Goal: Check status: Check status

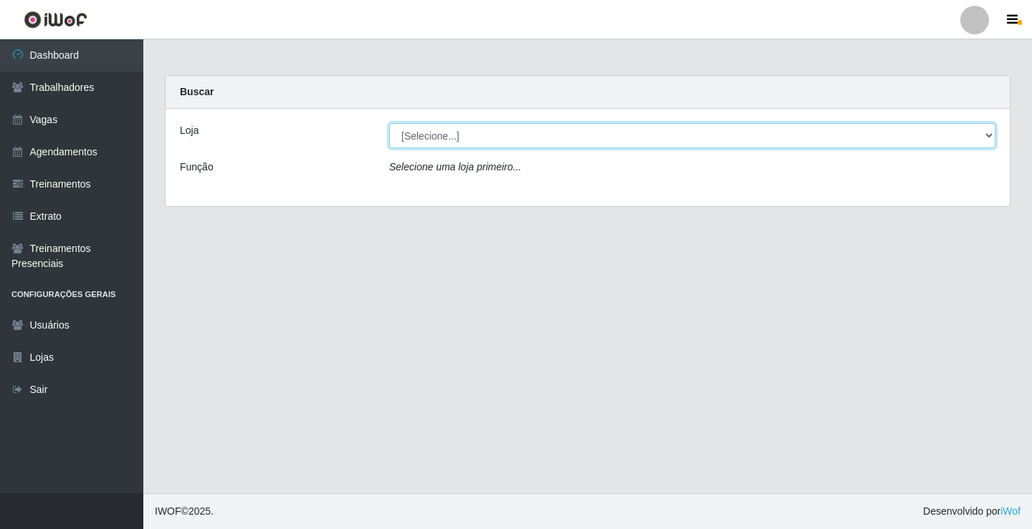
click at [433, 137] on select "[Selecione...] Edilicya Supermercado" at bounding box center [692, 135] width 606 height 25
select select "460"
click at [389, 123] on select "[Selecione...] Edilicya Supermercado" at bounding box center [692, 135] width 606 height 25
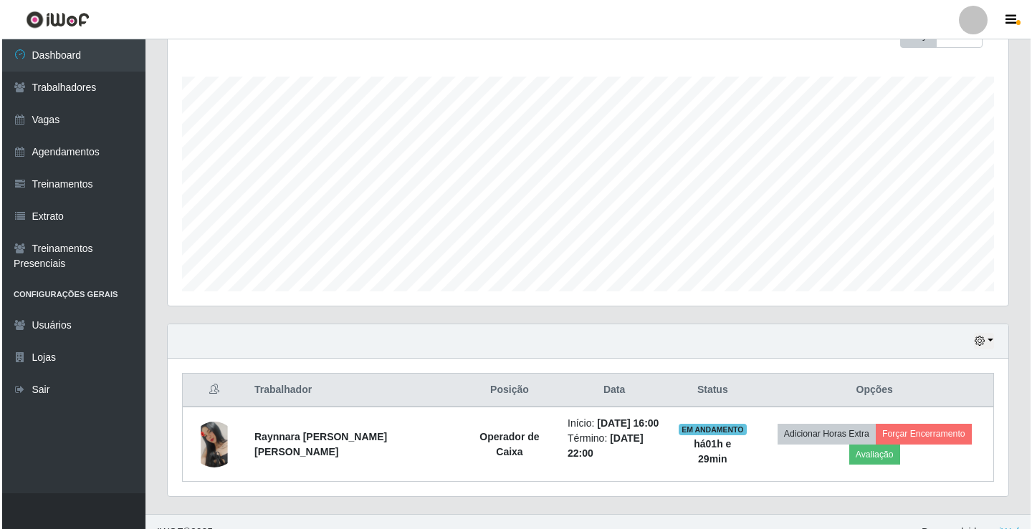
scroll to position [241, 0]
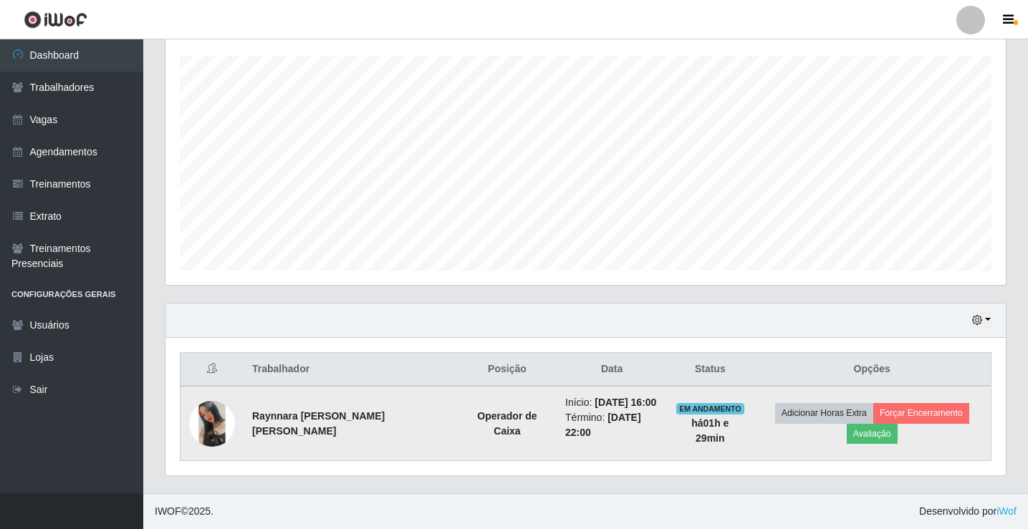
click at [207, 416] on img at bounding box center [212, 424] width 46 height 46
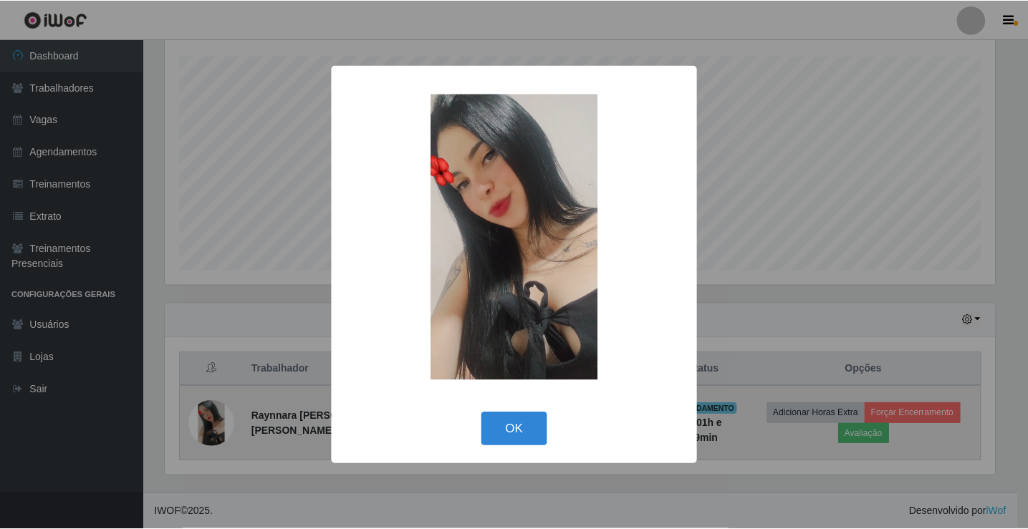
scroll to position [297, 833]
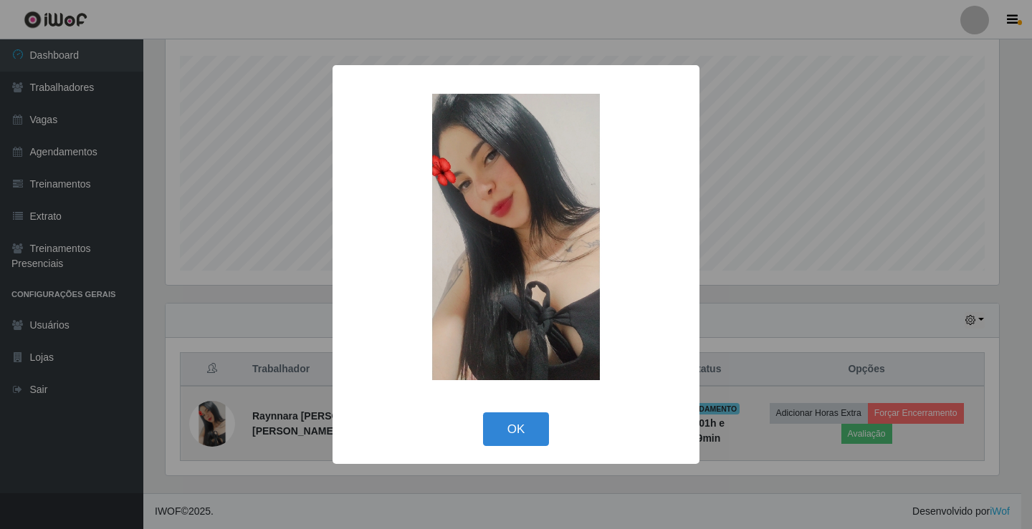
click at [207, 416] on div "× OK Cancel" at bounding box center [516, 264] width 1032 height 529
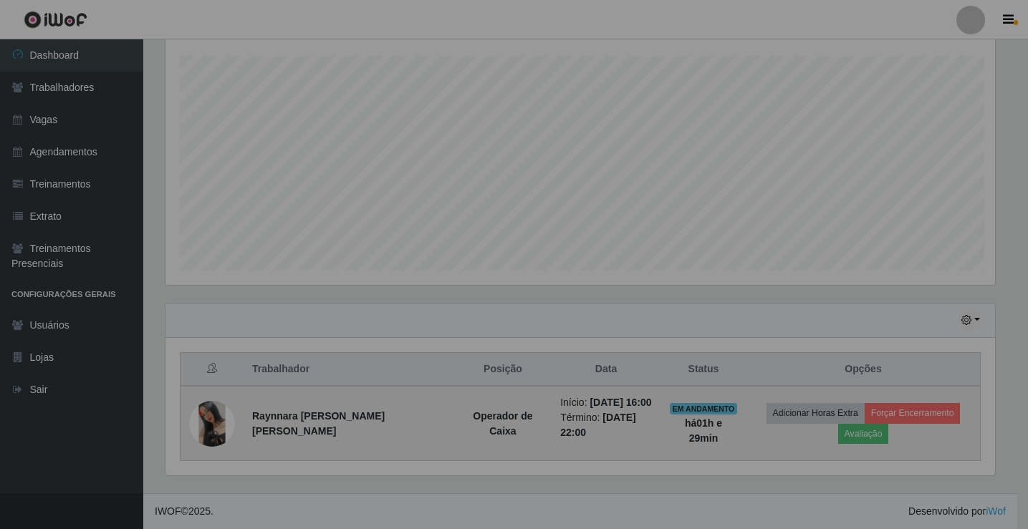
scroll to position [297, 840]
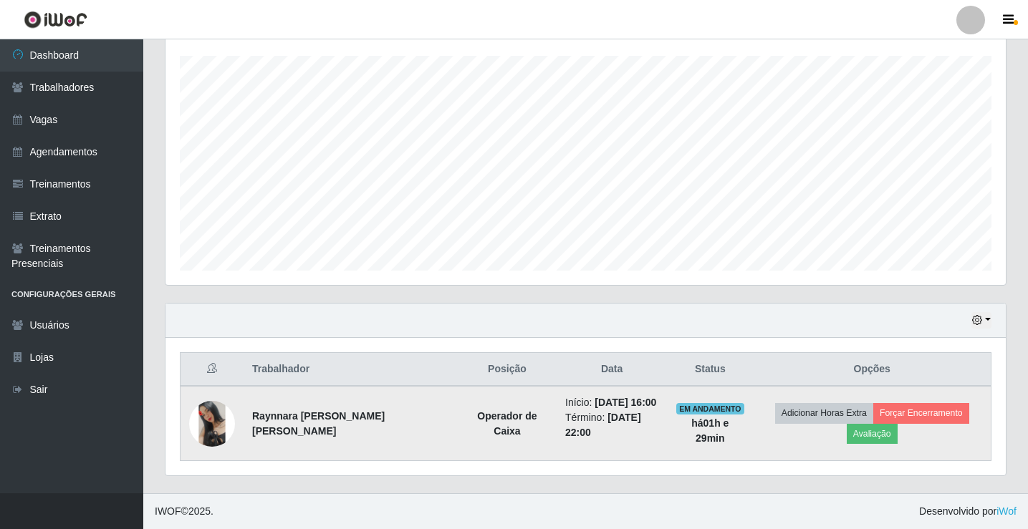
click at [691, 403] on td "EM ANDAMENTO há 01 h e 29 min" at bounding box center [710, 423] width 86 height 75
click at [695, 411] on span "EM ANDAMENTO" at bounding box center [710, 408] width 68 height 11
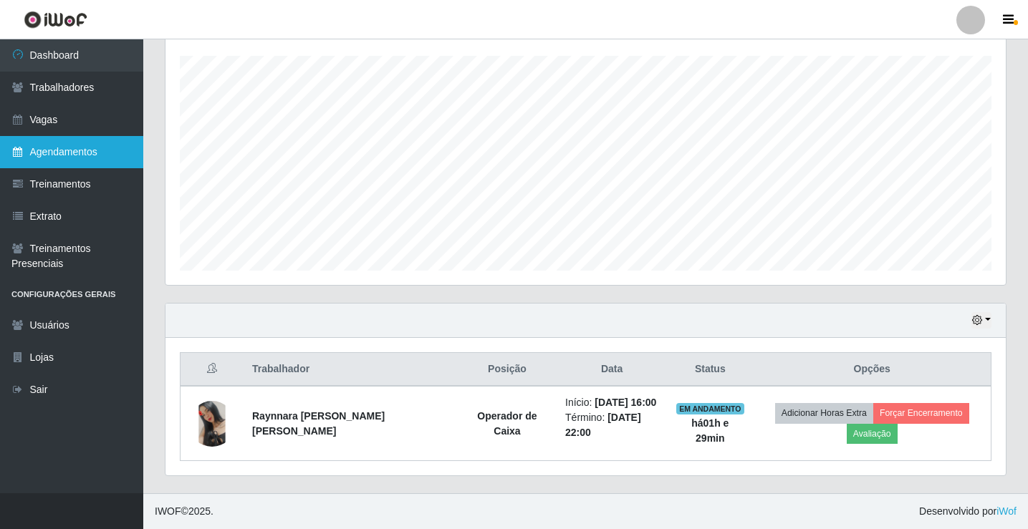
click at [85, 145] on link "Agendamentos" at bounding box center [71, 152] width 143 height 32
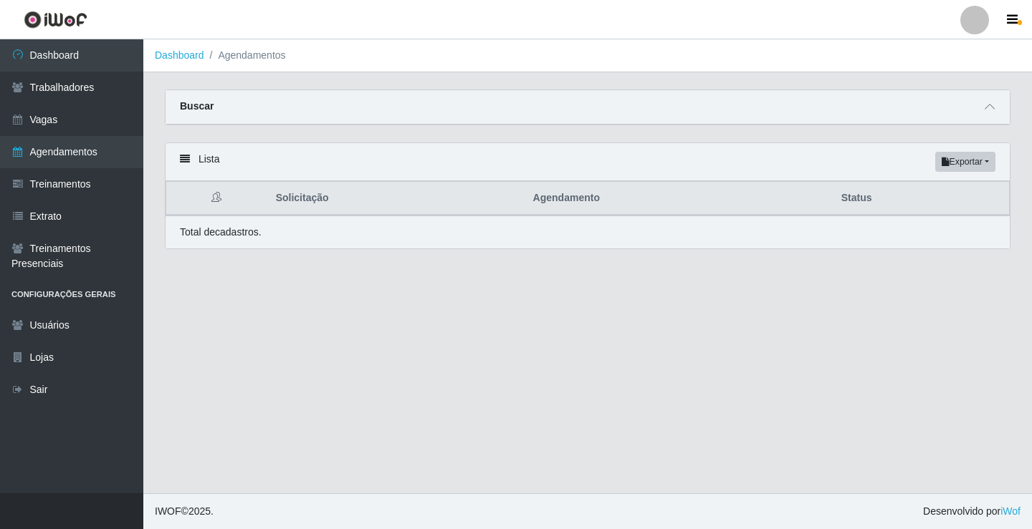
click at [302, 205] on th "Solicitação" at bounding box center [395, 199] width 257 height 34
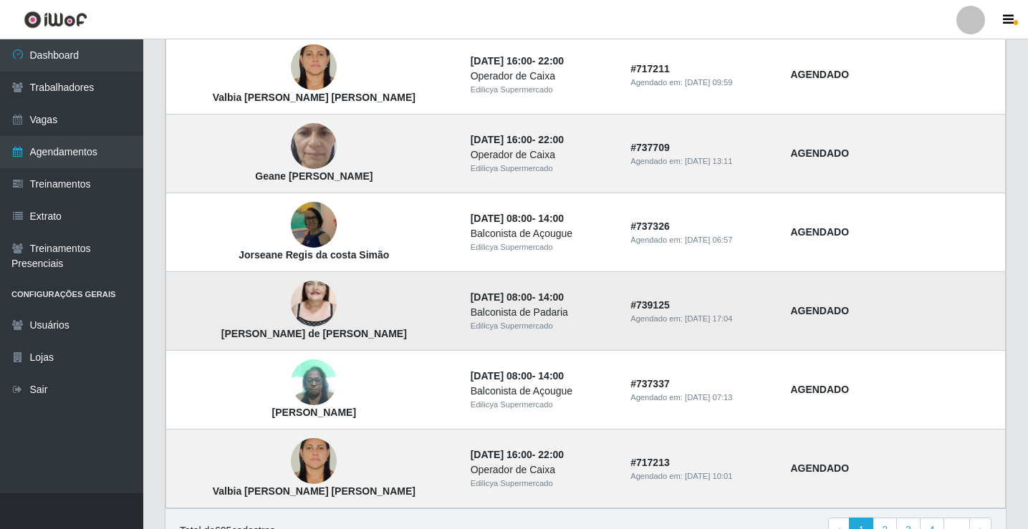
scroll to position [966, 0]
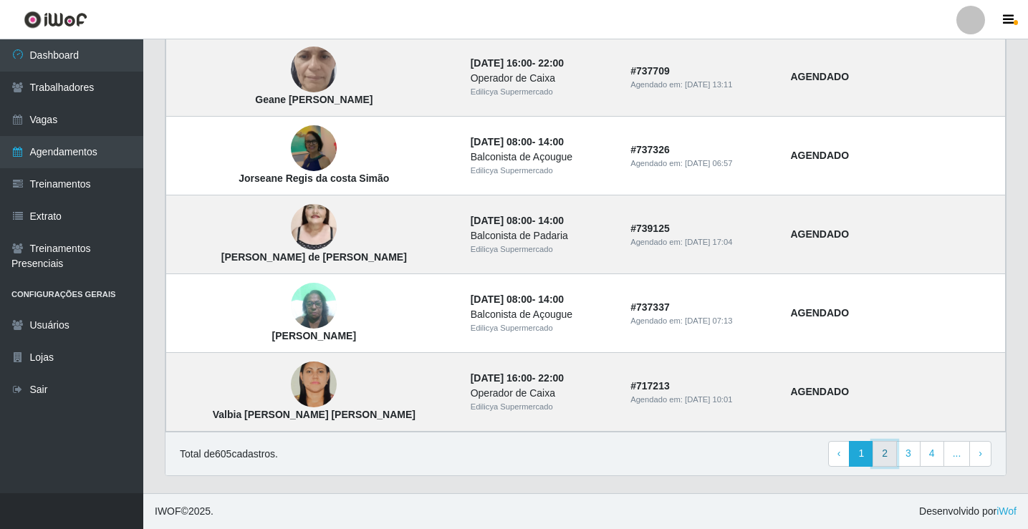
click at [888, 451] on link "2" at bounding box center [885, 454] width 24 height 26
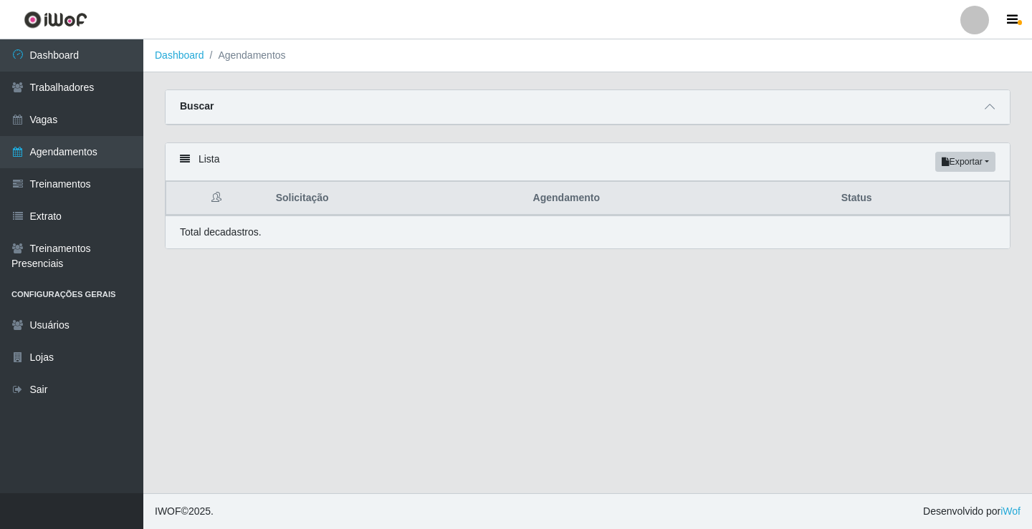
click at [565, 206] on th "Agendamento" at bounding box center [678, 199] width 308 height 34
click at [562, 197] on th "Agendamento" at bounding box center [678, 199] width 308 height 34
click at [560, 205] on th "Agendamento" at bounding box center [678, 199] width 308 height 34
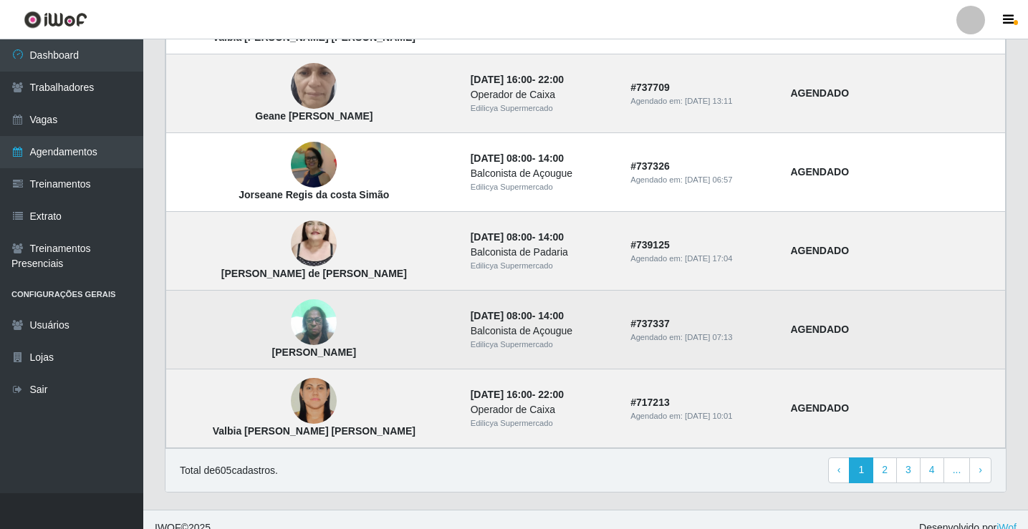
scroll to position [966, 0]
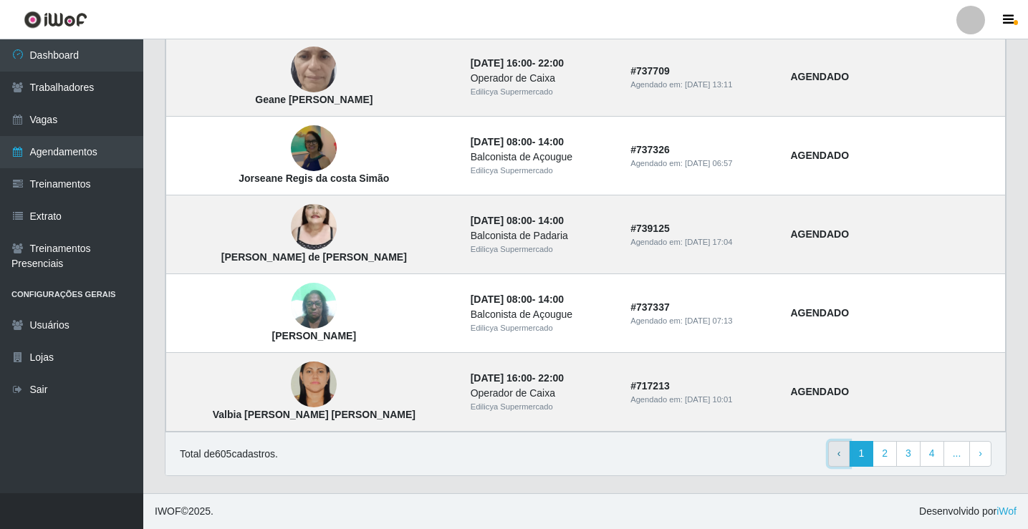
click at [846, 448] on link "‹ Previous" at bounding box center [839, 454] width 22 height 26
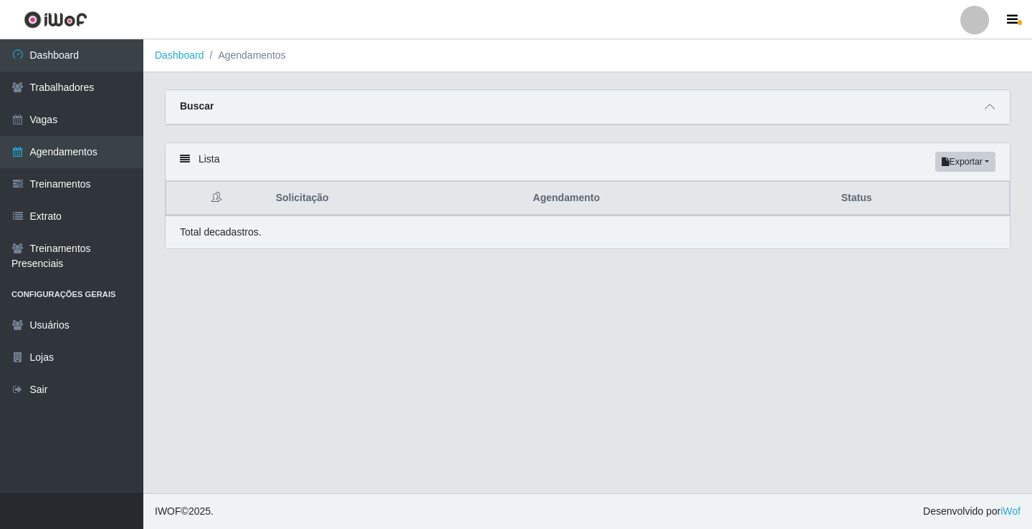
click at [306, 207] on th "Solicitação" at bounding box center [395, 199] width 257 height 34
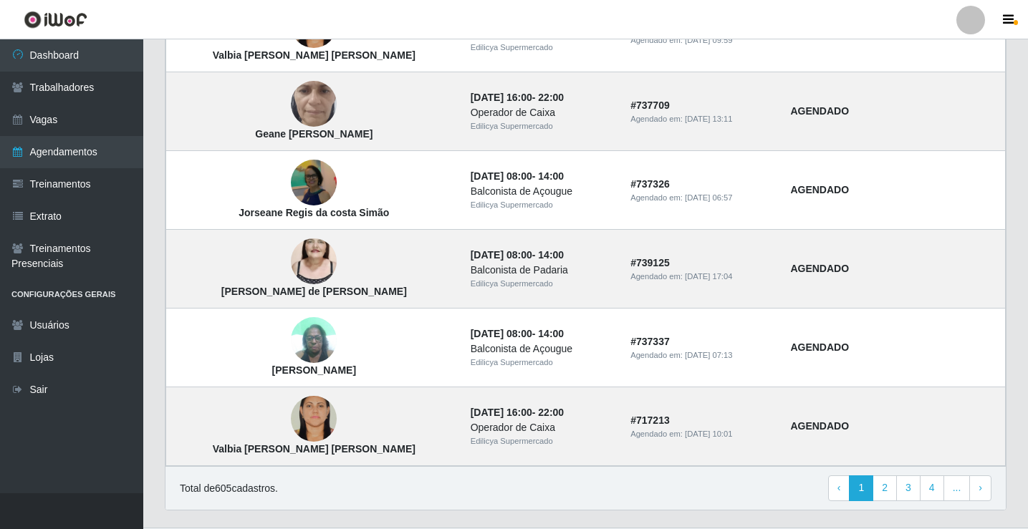
scroll to position [966, 0]
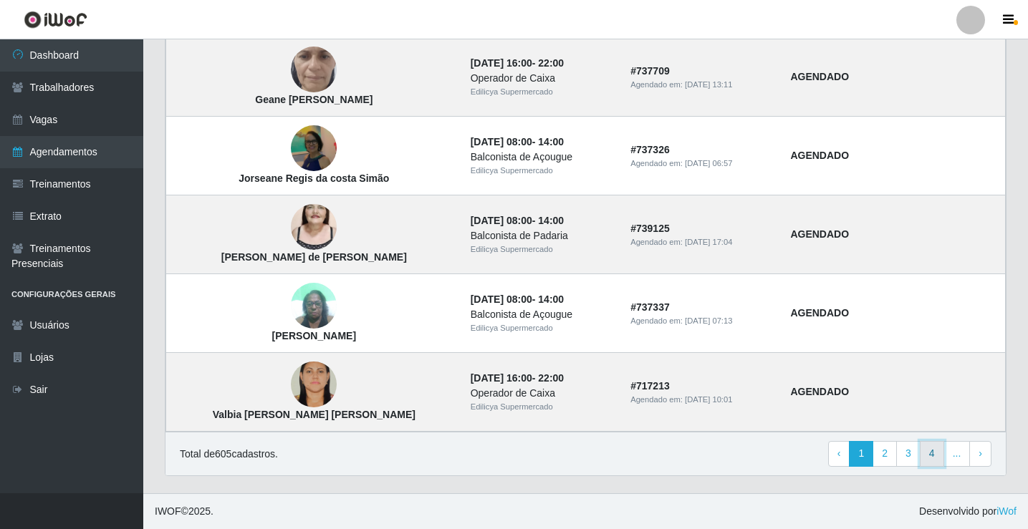
click at [933, 451] on link "4" at bounding box center [932, 454] width 24 height 26
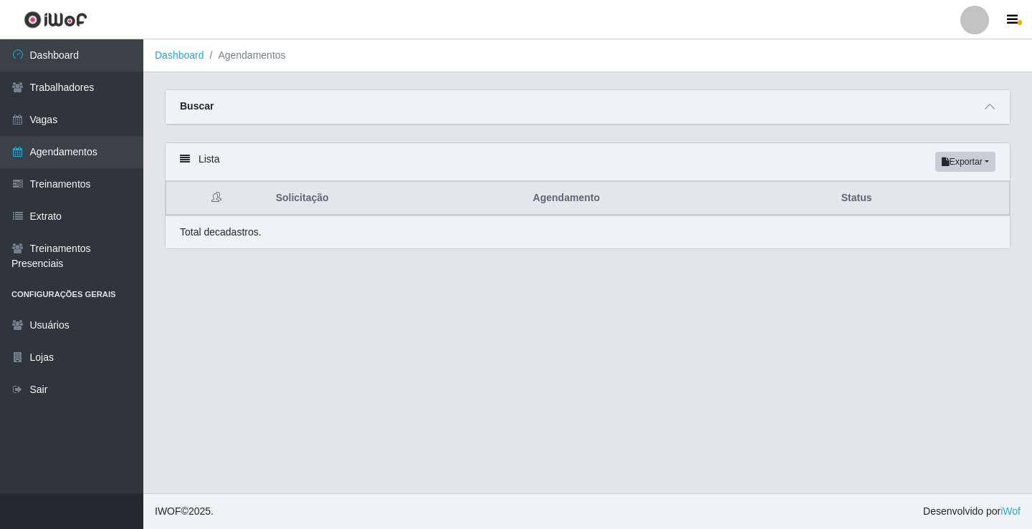
click at [311, 210] on th "Solicitação" at bounding box center [395, 199] width 257 height 34
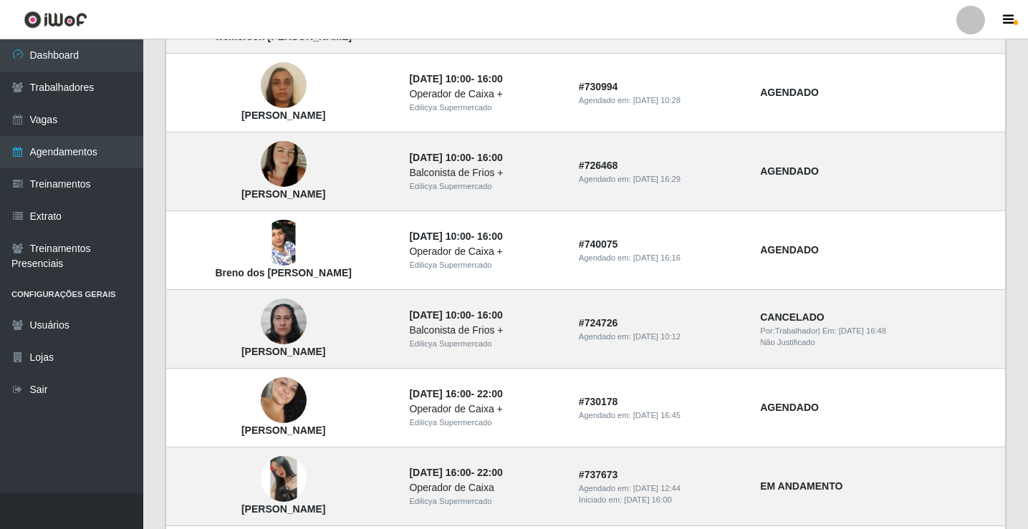
scroll to position [716, 0]
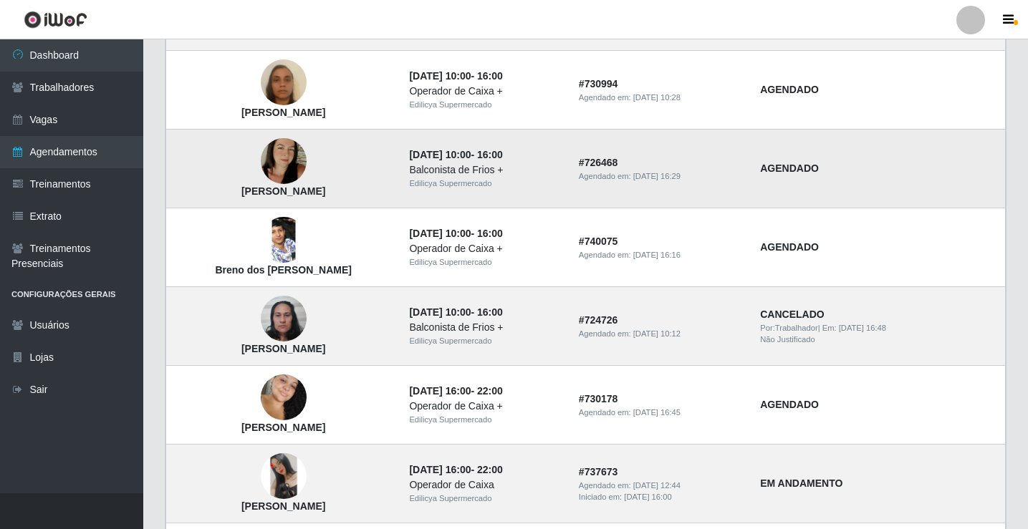
click at [293, 169] on img at bounding box center [284, 162] width 46 height 82
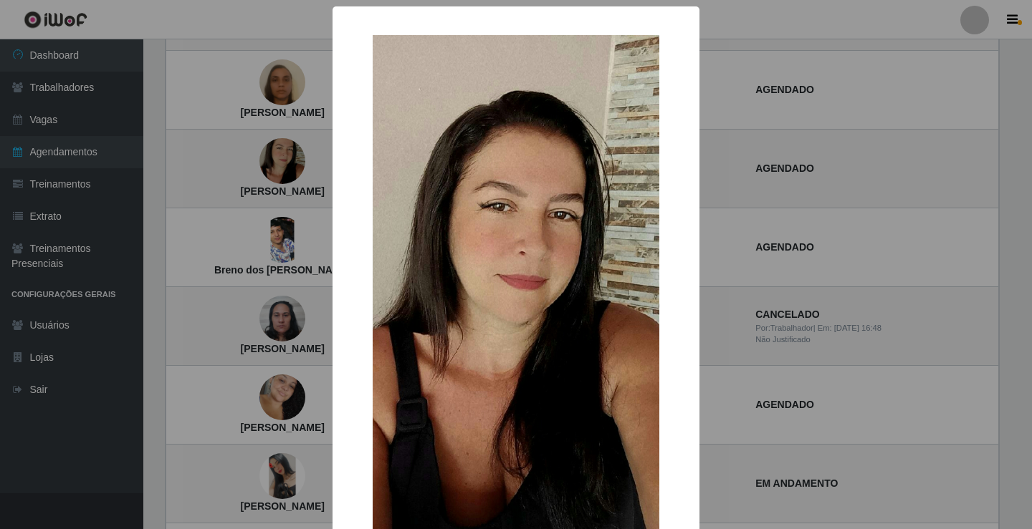
click at [293, 169] on div "× [PERSON_NAME] OK Cancel" at bounding box center [516, 264] width 1032 height 529
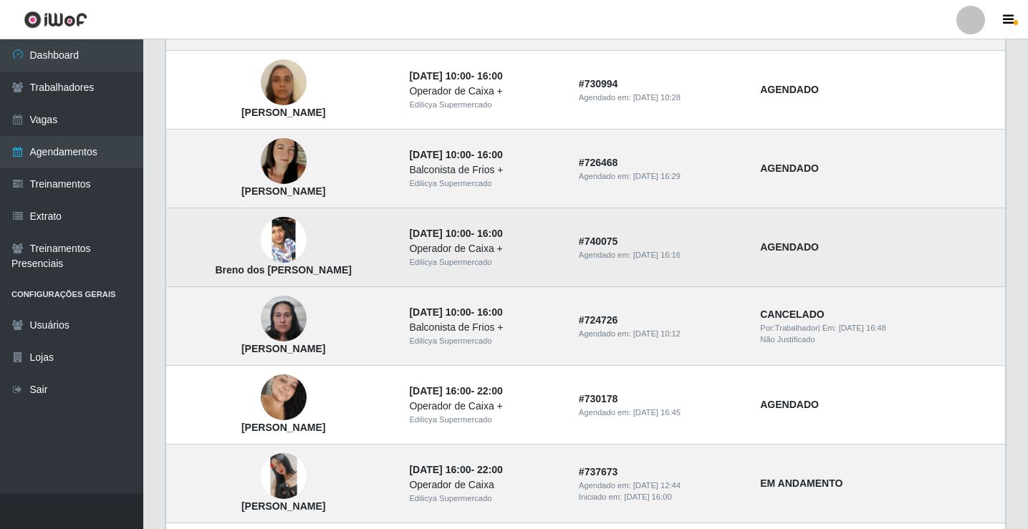
click at [287, 242] on img at bounding box center [284, 240] width 46 height 102
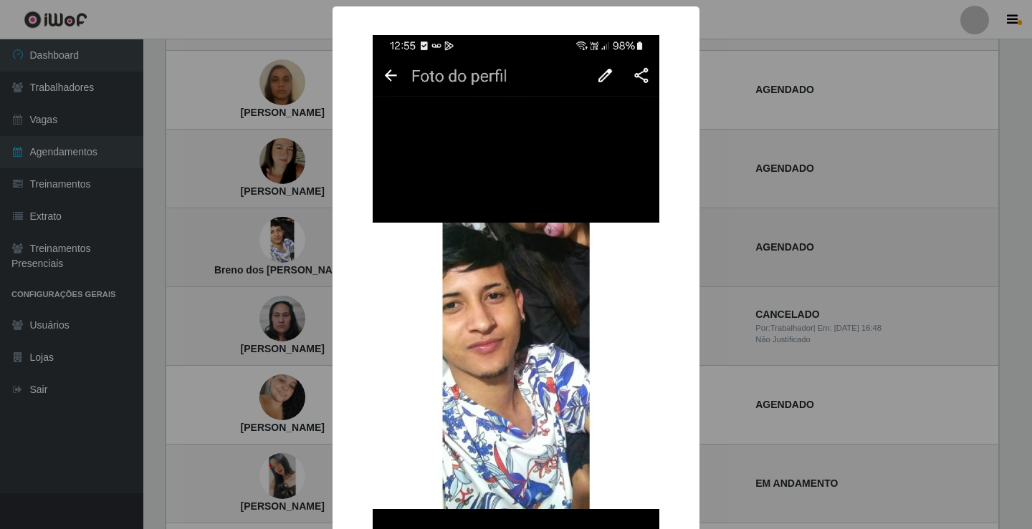
click at [287, 242] on div "× Breno dos [PERSON_NAME] OK Cancel" at bounding box center [516, 264] width 1032 height 529
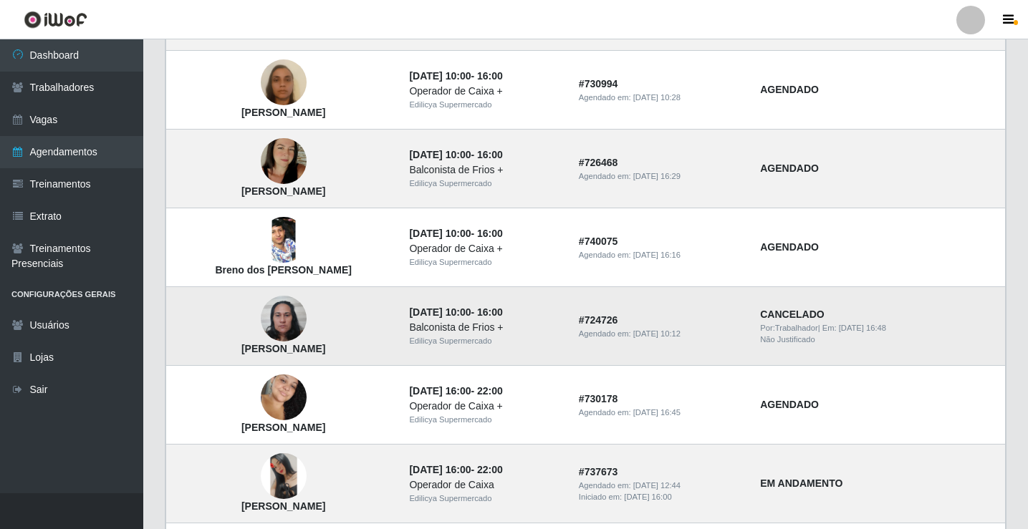
click at [292, 320] on img at bounding box center [284, 319] width 46 height 61
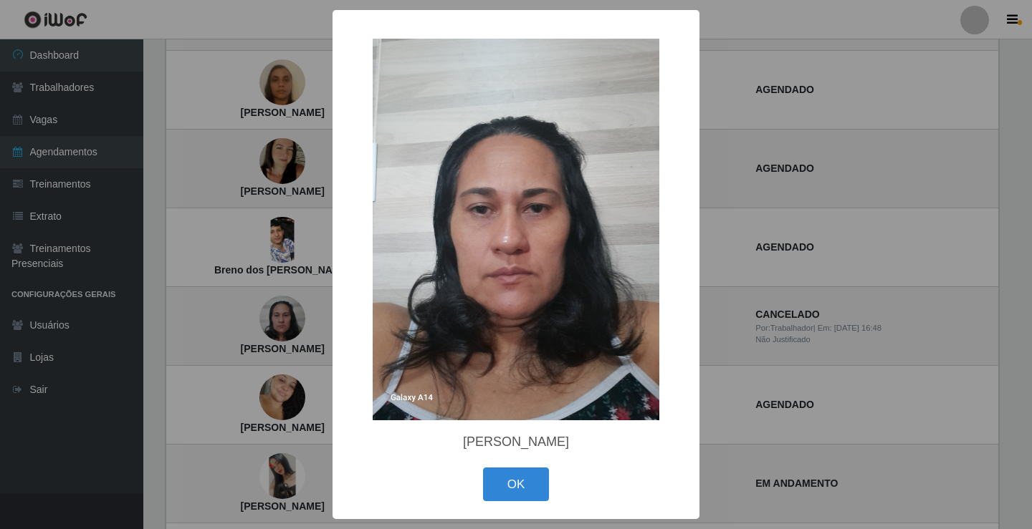
click at [553, 201] on img at bounding box center [516, 230] width 287 height 382
click at [519, 489] on button "OK" at bounding box center [516, 485] width 67 height 34
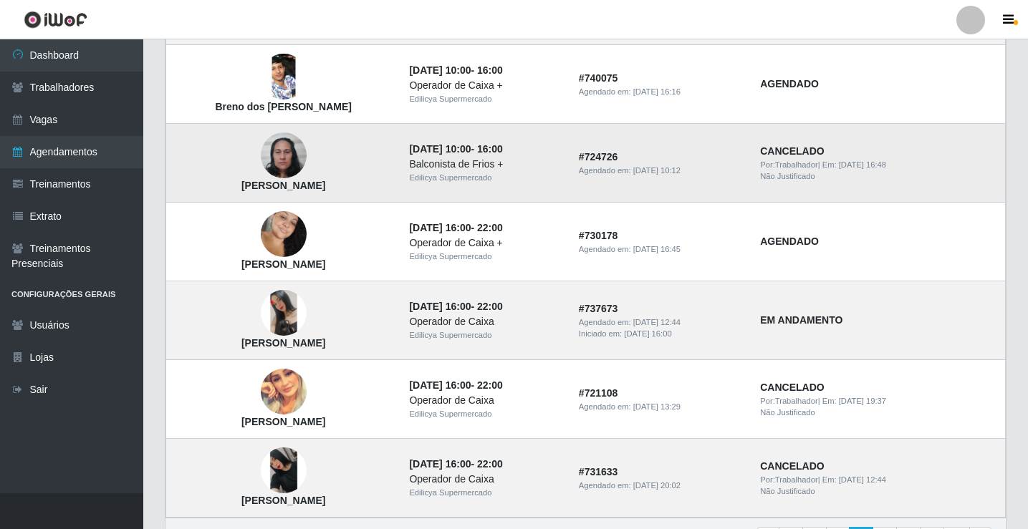
scroll to position [931, 0]
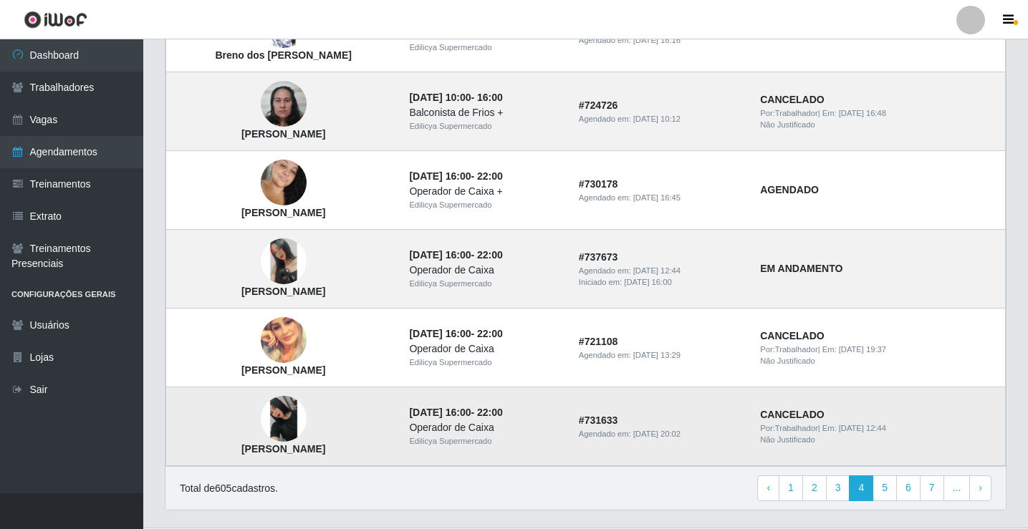
click at [292, 430] on img at bounding box center [284, 419] width 46 height 46
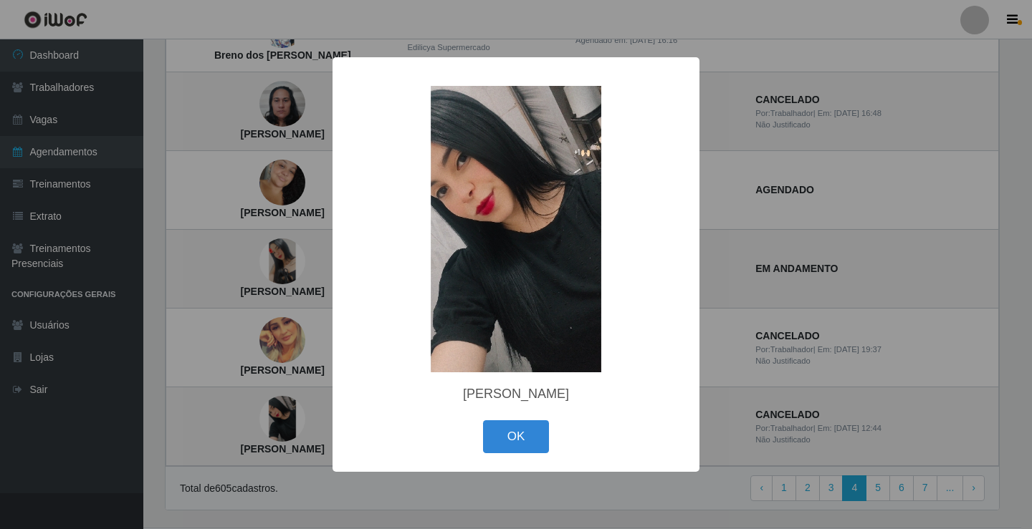
click at [294, 414] on div "× [PERSON_NAME] OK Cancel" at bounding box center [516, 264] width 1032 height 529
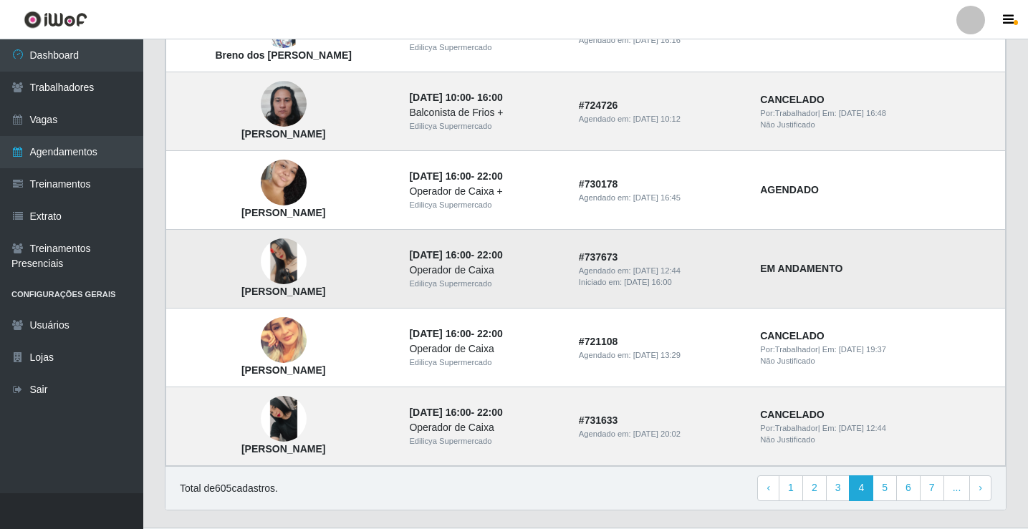
click at [294, 275] on img at bounding box center [284, 262] width 46 height 46
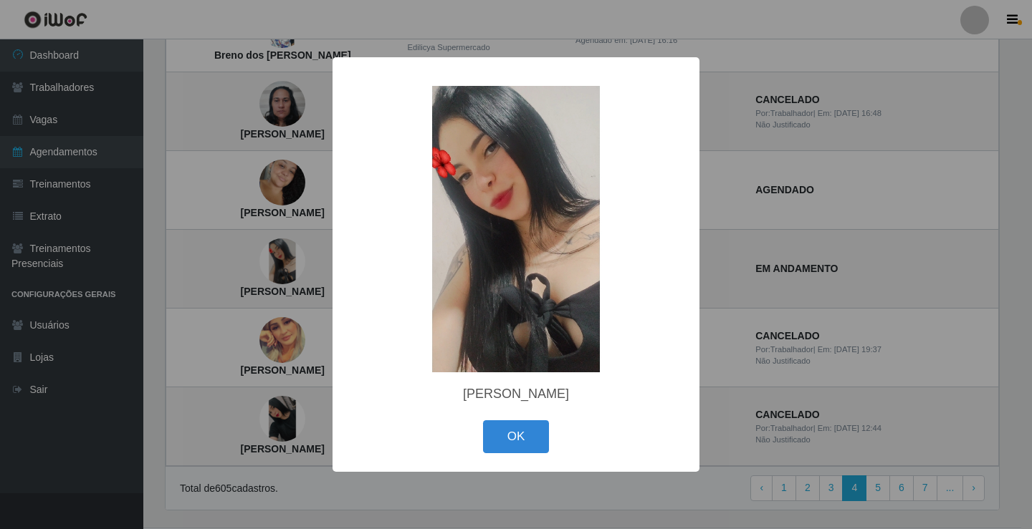
click at [294, 274] on div "× [PERSON_NAME] OK Cancel" at bounding box center [516, 264] width 1032 height 529
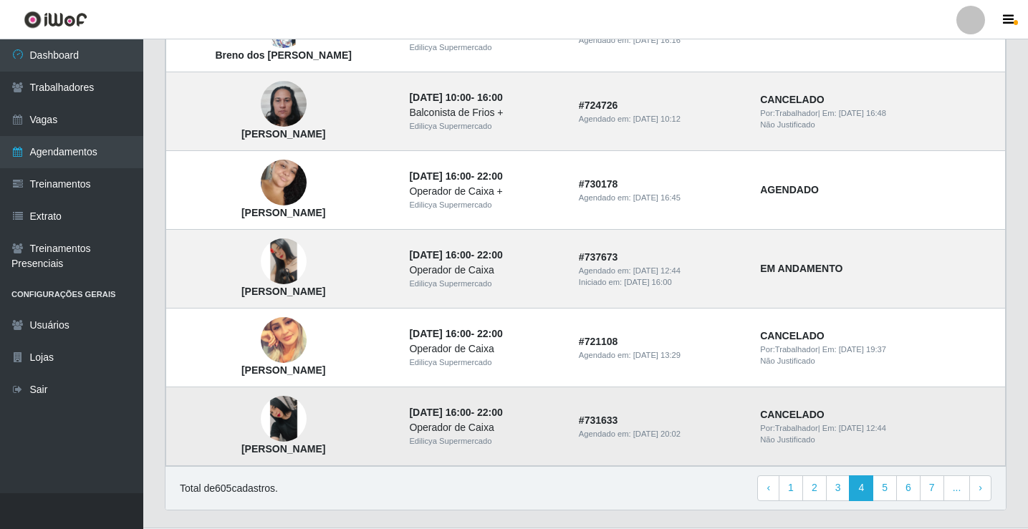
click at [291, 412] on img at bounding box center [284, 419] width 46 height 46
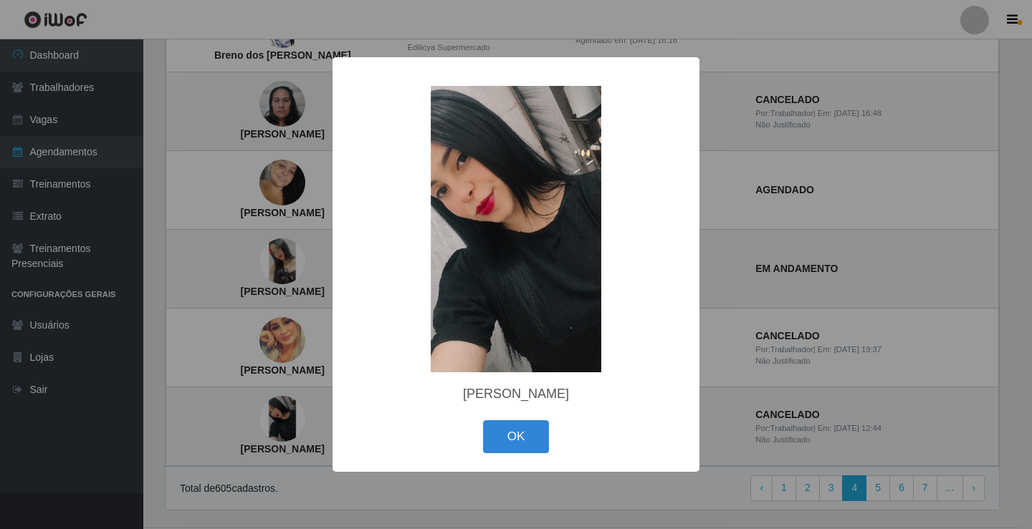
click at [291, 413] on div "× [PERSON_NAME] OK Cancel" at bounding box center [516, 264] width 1032 height 529
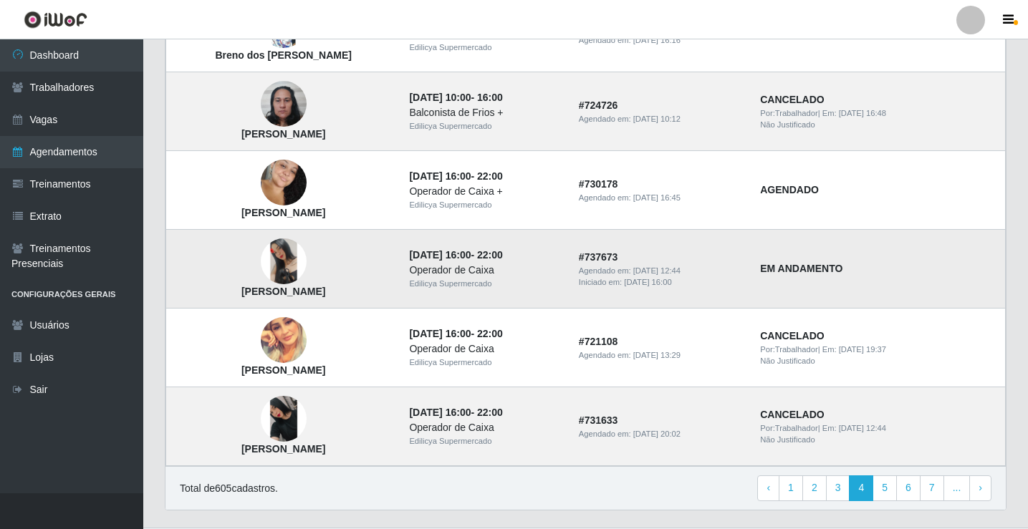
click at [294, 273] on img at bounding box center [284, 262] width 46 height 46
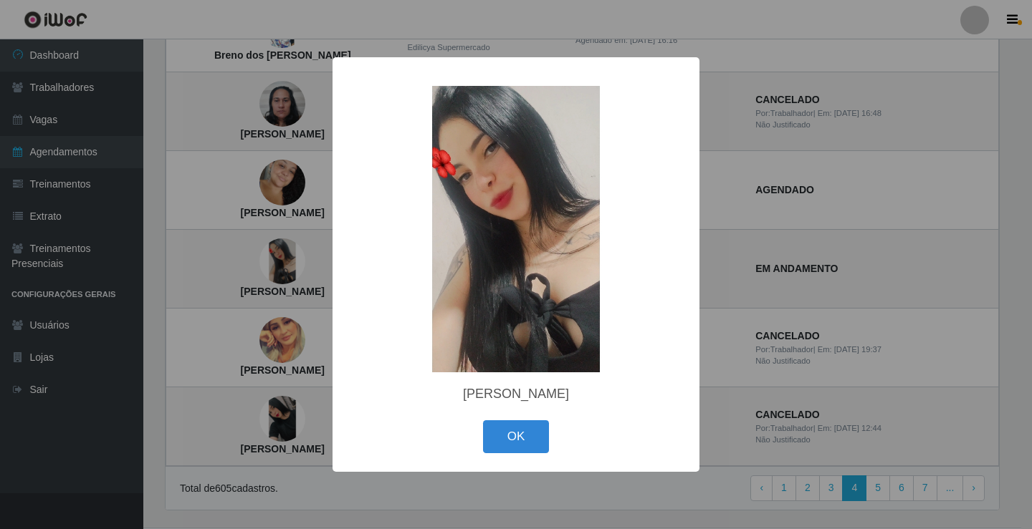
click at [502, 216] on img at bounding box center [516, 229] width 287 height 287
click at [269, 424] on div "× [PERSON_NAME] OK Cancel" at bounding box center [516, 264] width 1032 height 529
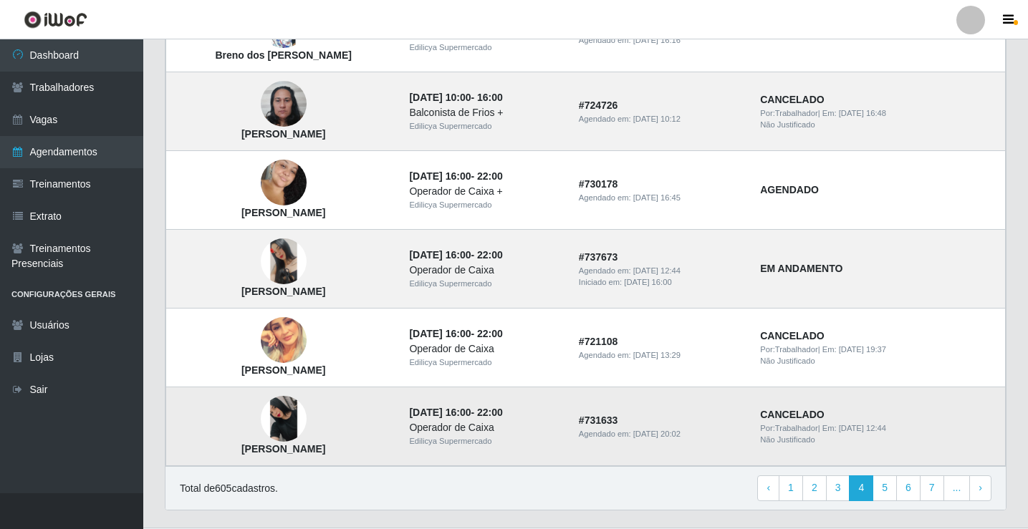
click at [292, 415] on img at bounding box center [284, 419] width 46 height 46
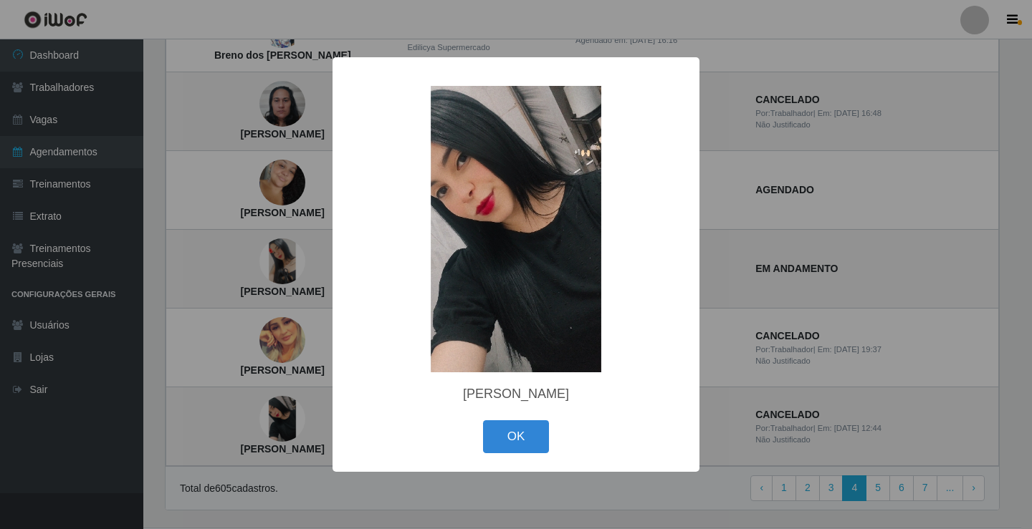
click at [292, 416] on div "× [PERSON_NAME] OK Cancel" at bounding box center [516, 264] width 1032 height 529
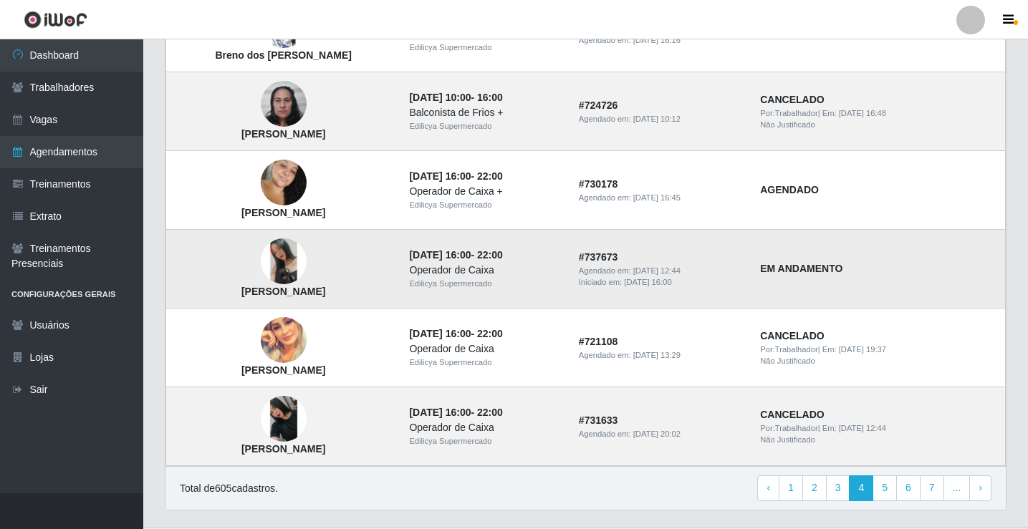
click at [287, 256] on img at bounding box center [284, 262] width 46 height 46
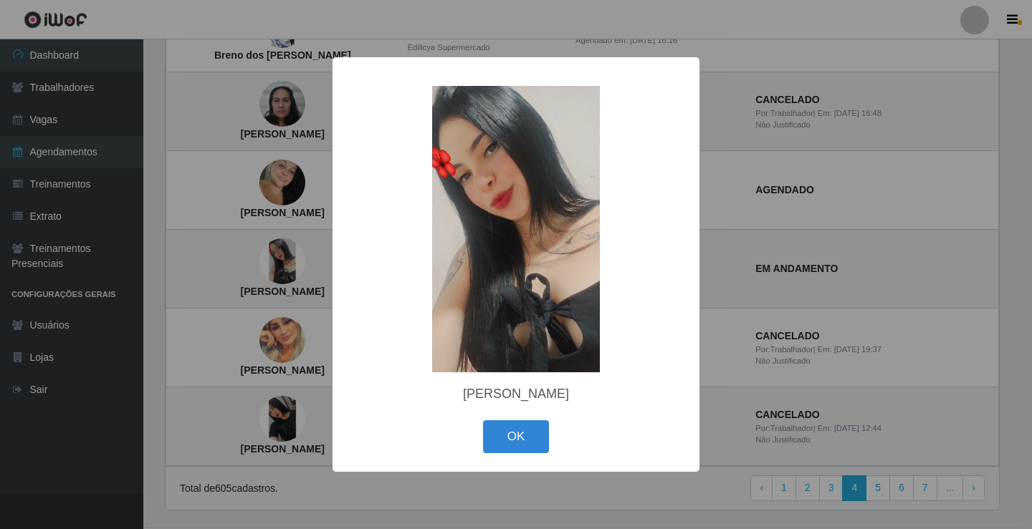
click at [287, 416] on div "× [PERSON_NAME] OK Cancel" at bounding box center [516, 264] width 1032 height 529
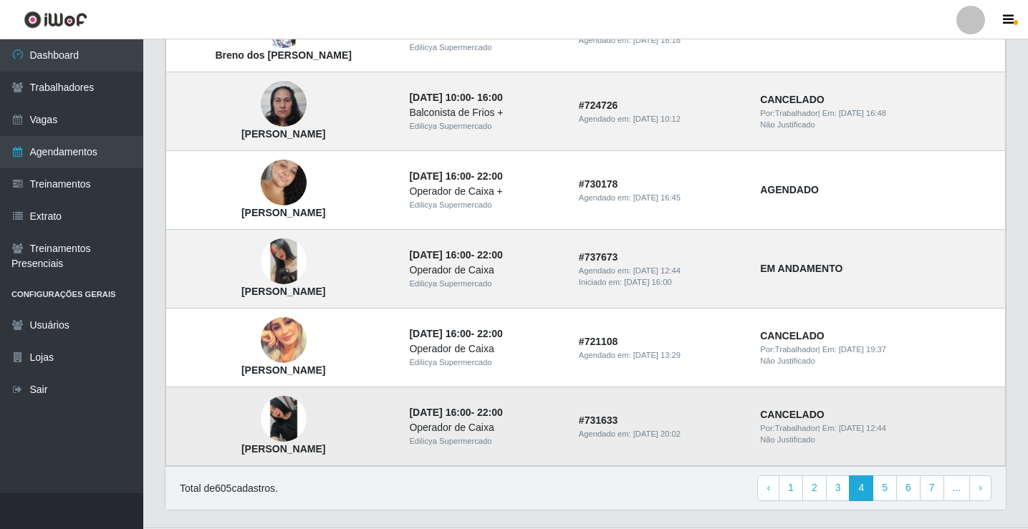
click at [286, 416] on img at bounding box center [284, 419] width 46 height 46
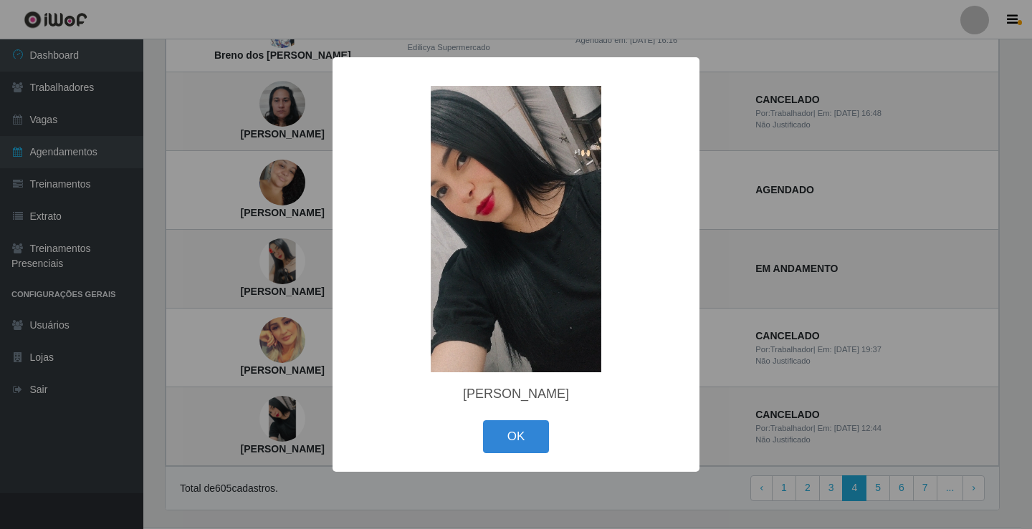
click at [290, 261] on div "× [PERSON_NAME] OK Cancel" at bounding box center [516, 264] width 1032 height 529
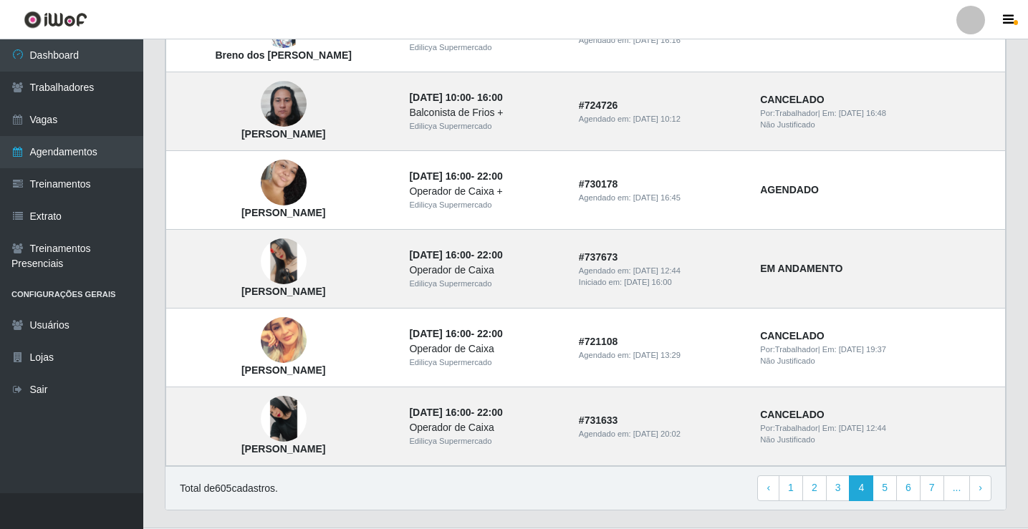
click at [289, 262] on img at bounding box center [284, 262] width 46 height 46
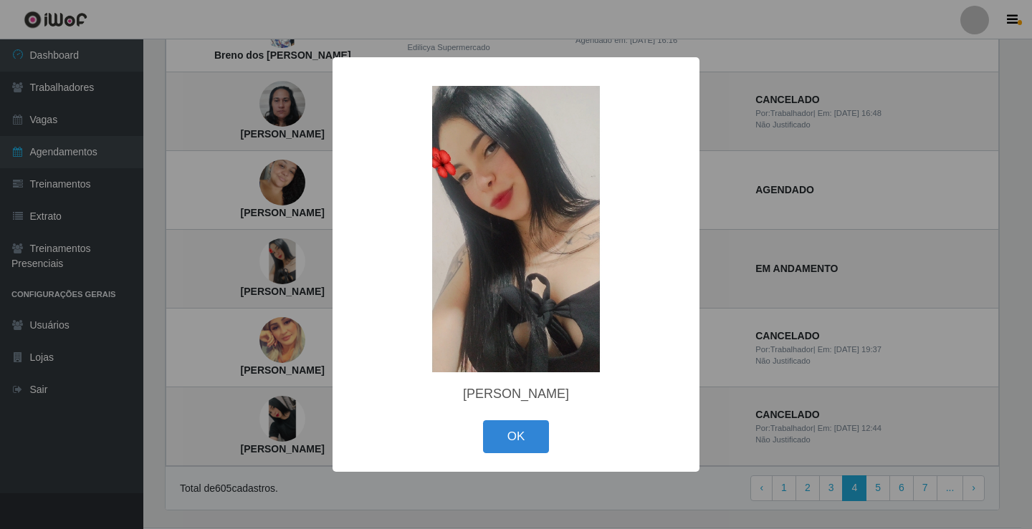
click at [289, 262] on div "× [PERSON_NAME] OK Cancel" at bounding box center [516, 264] width 1032 height 529
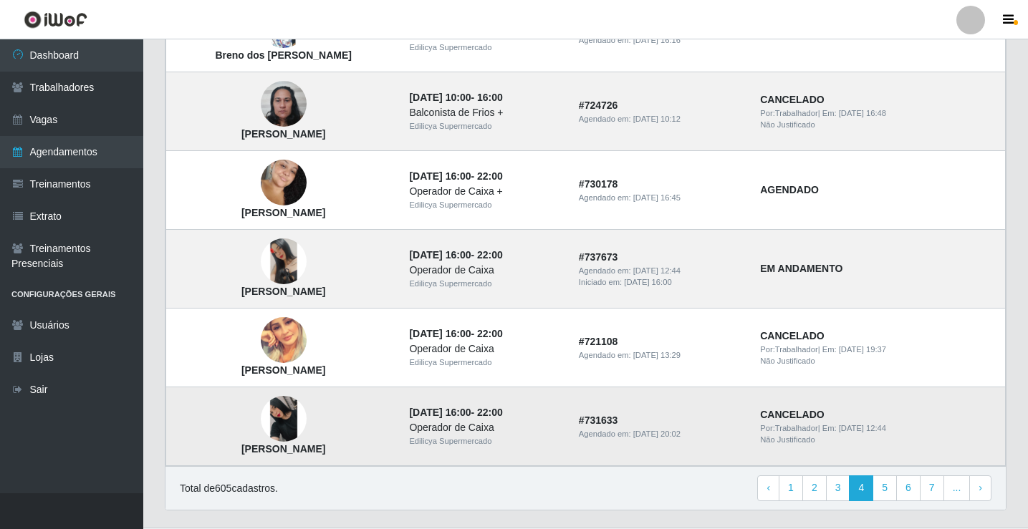
click at [289, 416] on img at bounding box center [284, 419] width 46 height 46
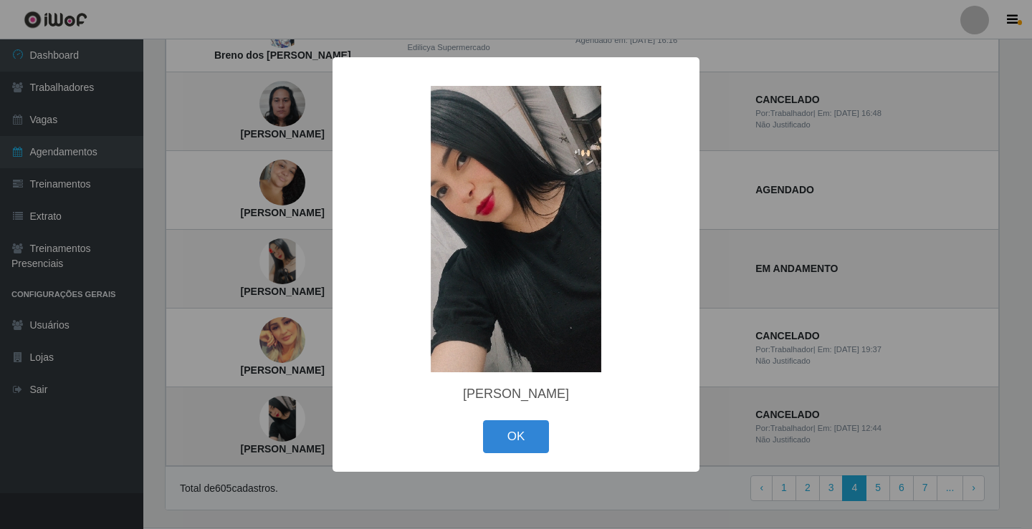
click at [289, 416] on div "× [PERSON_NAME] OK Cancel" at bounding box center [516, 264] width 1032 height 529
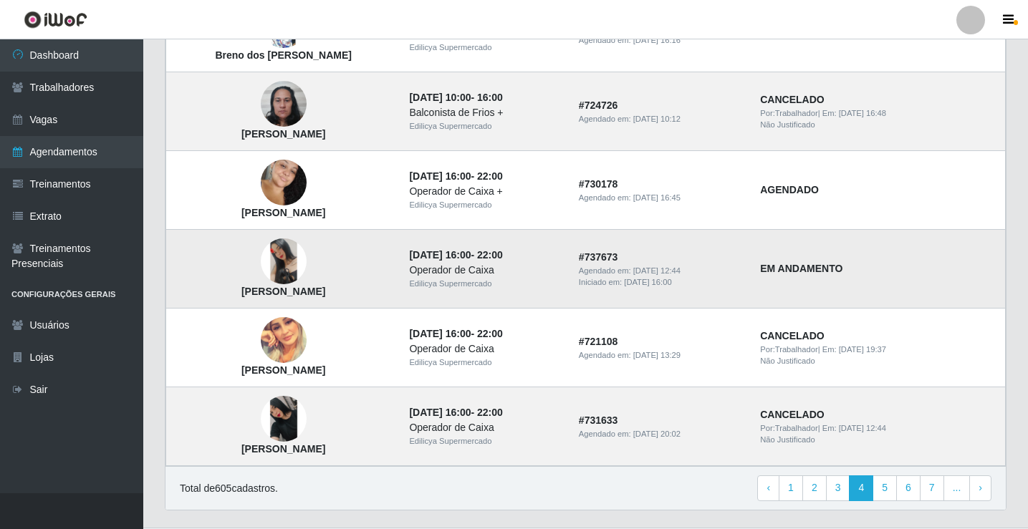
click at [284, 268] on img at bounding box center [284, 262] width 46 height 46
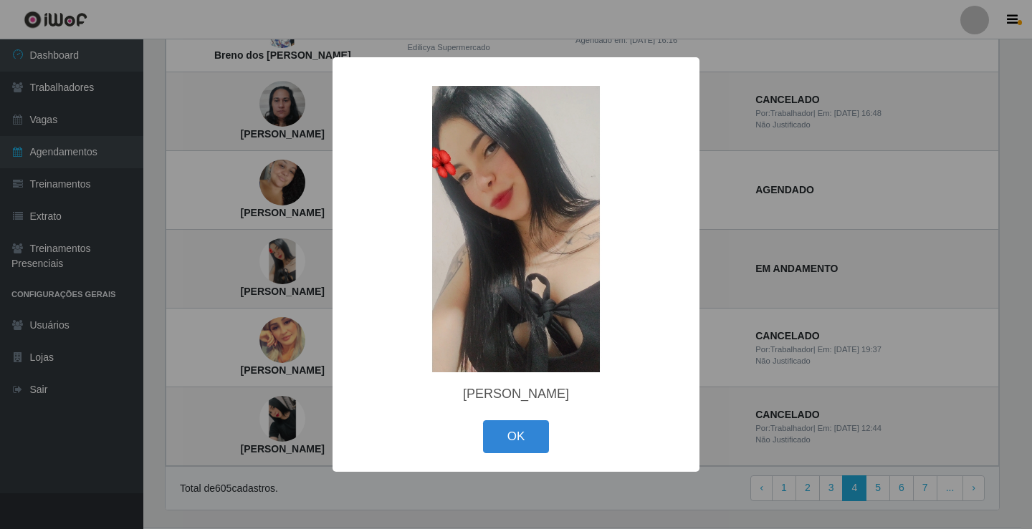
click at [486, 234] on img at bounding box center [516, 229] width 287 height 287
click at [289, 421] on div "× Raynnara Santana de Oliveira Silva OK Cancel" at bounding box center [516, 264] width 1032 height 529
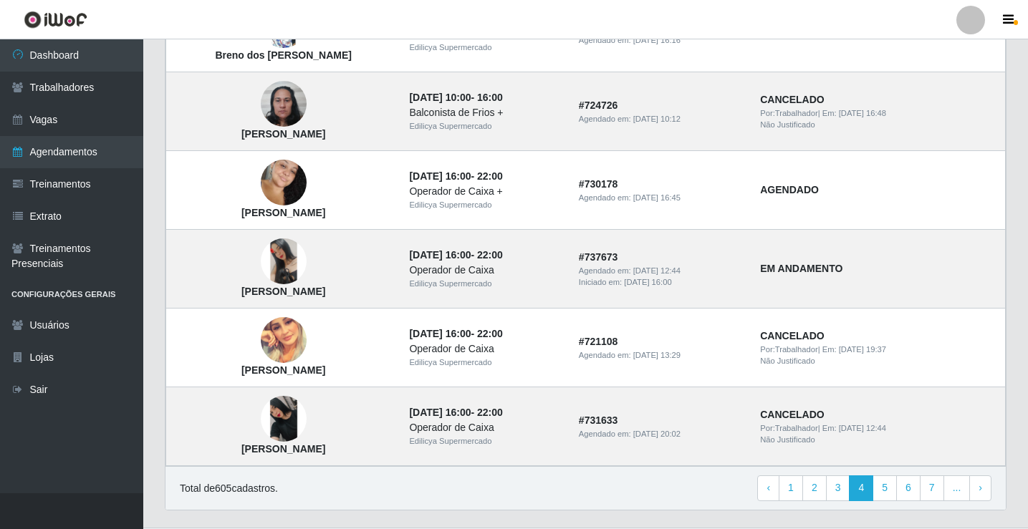
click at [290, 421] on img at bounding box center [284, 419] width 46 height 46
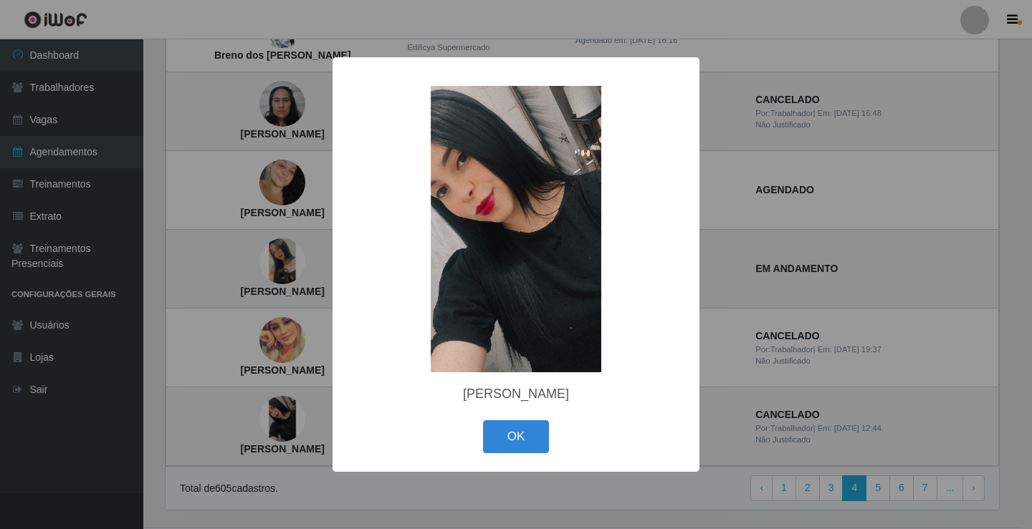
drag, startPoint x: 291, startPoint y: 419, endPoint x: 296, endPoint y: 404, distance: 15.9
click at [292, 419] on div "× Manuelly Porfirio Silva OK Cancel" at bounding box center [516, 264] width 1032 height 529
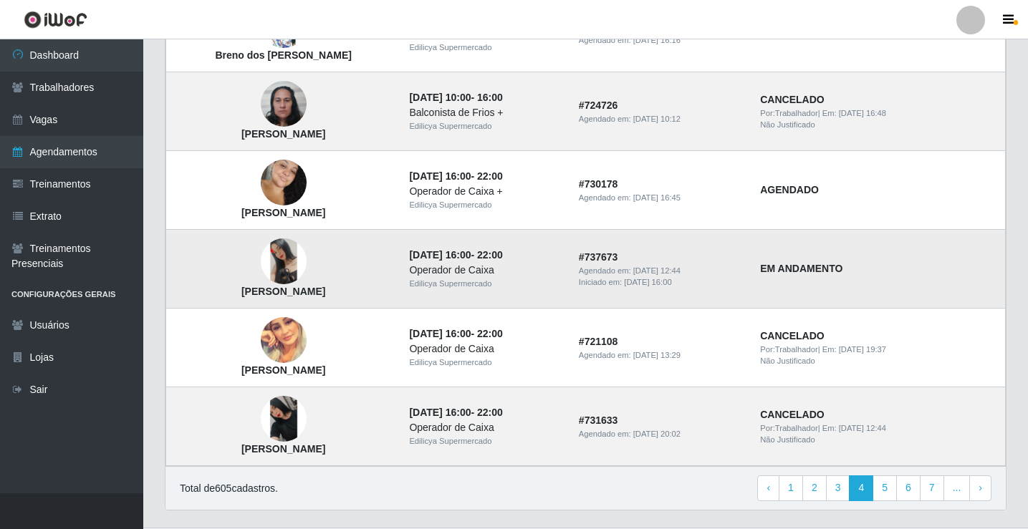
click at [292, 260] on img at bounding box center [284, 262] width 46 height 46
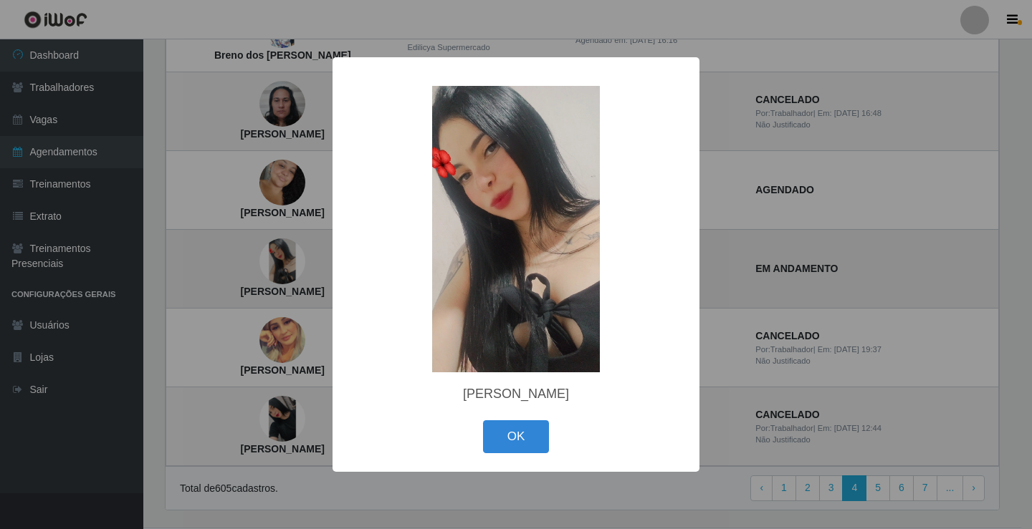
click at [292, 260] on div "× Raynnara Santana de Oliveira Silva OK Cancel" at bounding box center [516, 264] width 1032 height 529
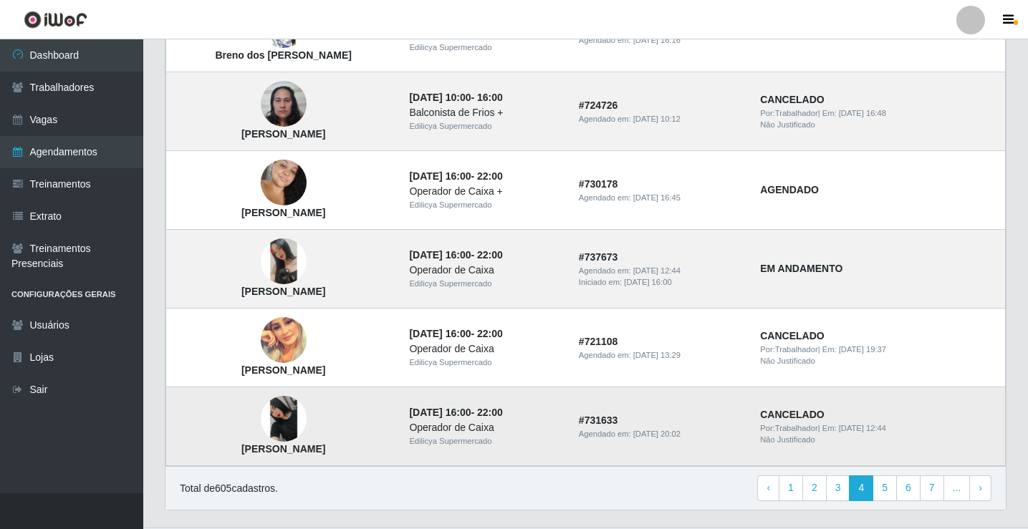
click at [292, 408] on img at bounding box center [284, 419] width 46 height 46
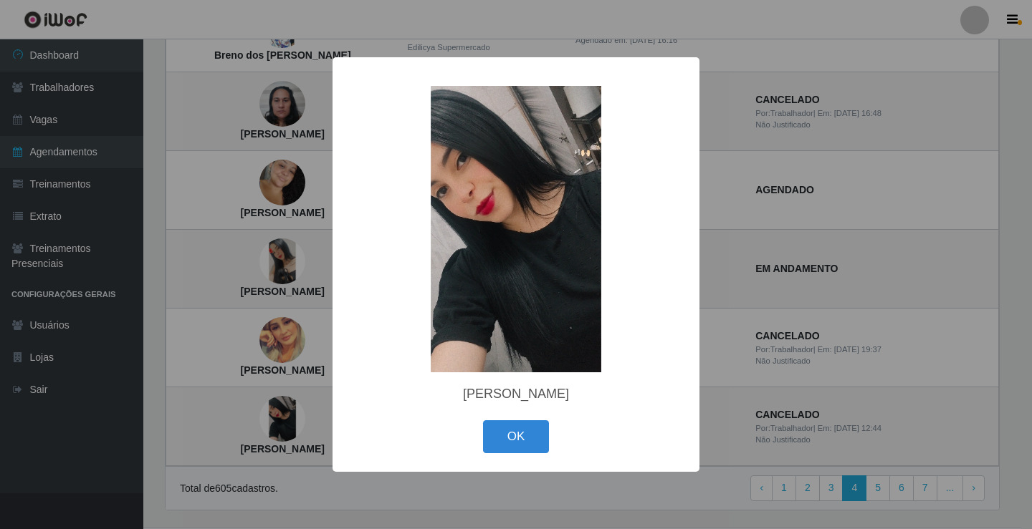
click at [292, 406] on div "× Manuelly Porfirio Silva OK Cancel" at bounding box center [516, 264] width 1032 height 529
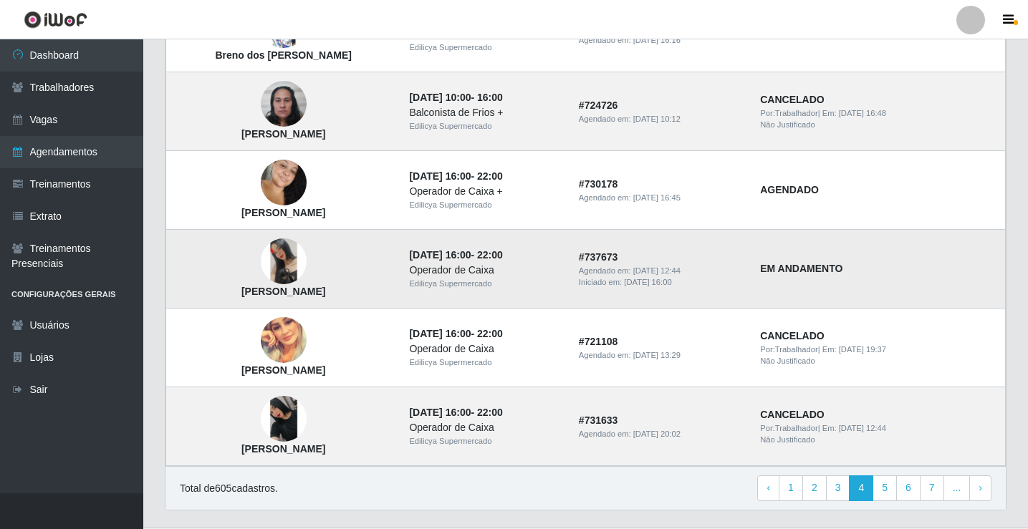
click at [290, 264] on img at bounding box center [284, 262] width 46 height 46
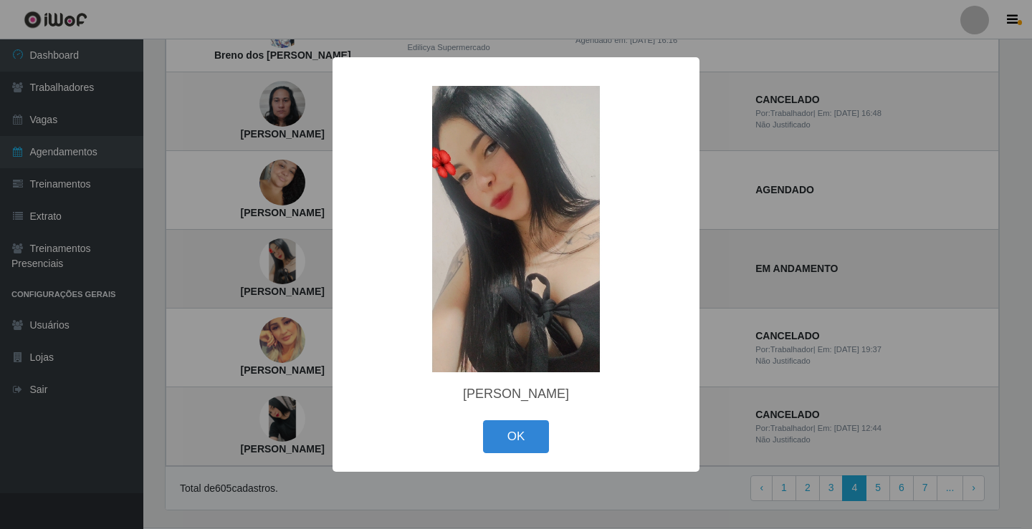
click at [290, 264] on div "× Raynnara Santana de Oliveira Silva OK Cancel" at bounding box center [516, 264] width 1032 height 529
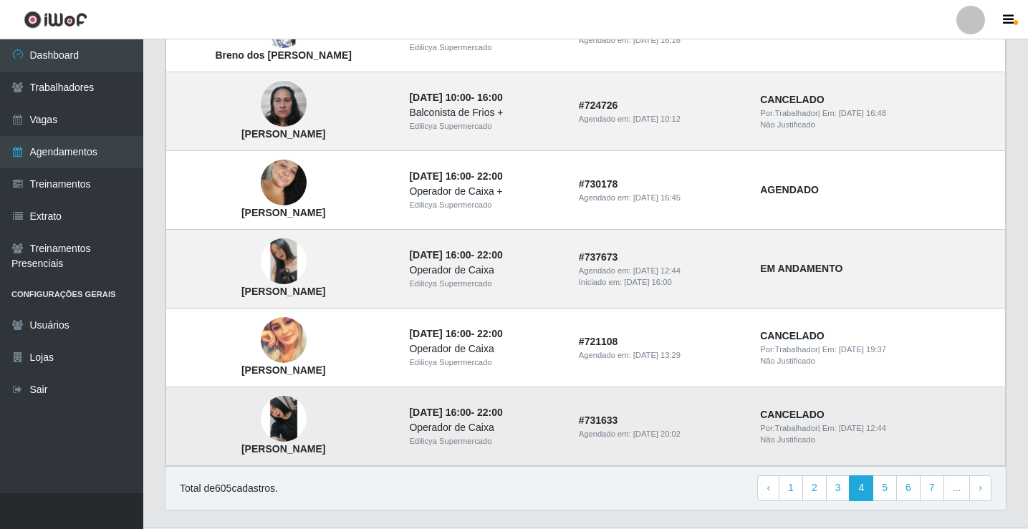
click at [282, 414] on img at bounding box center [284, 419] width 46 height 46
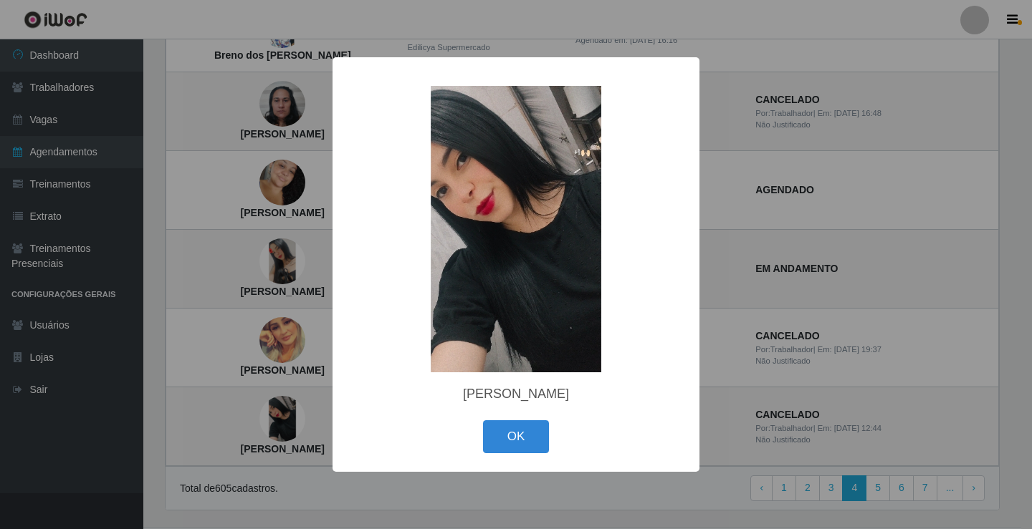
click at [289, 263] on div "× Manuelly Porfirio Silva OK Cancel" at bounding box center [516, 264] width 1032 height 529
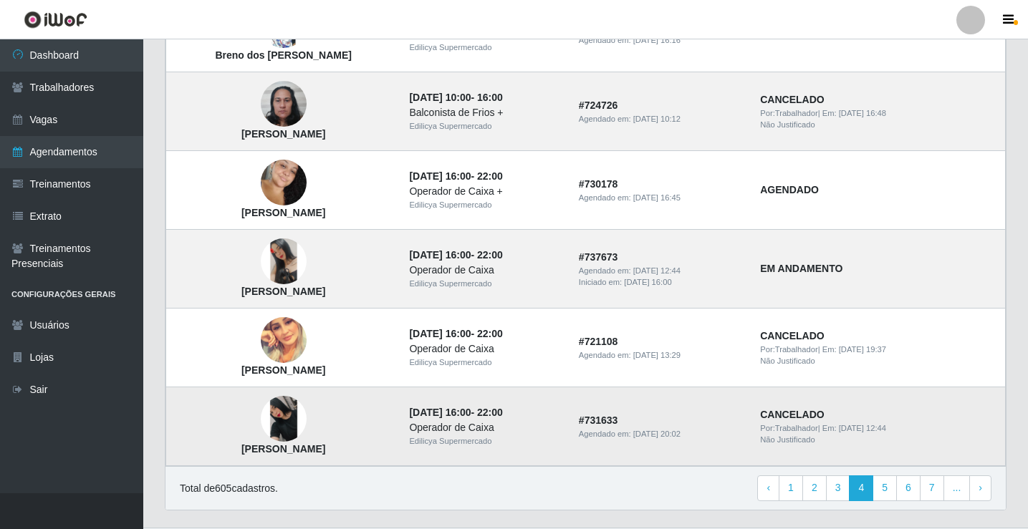
click at [285, 416] on img at bounding box center [284, 419] width 46 height 46
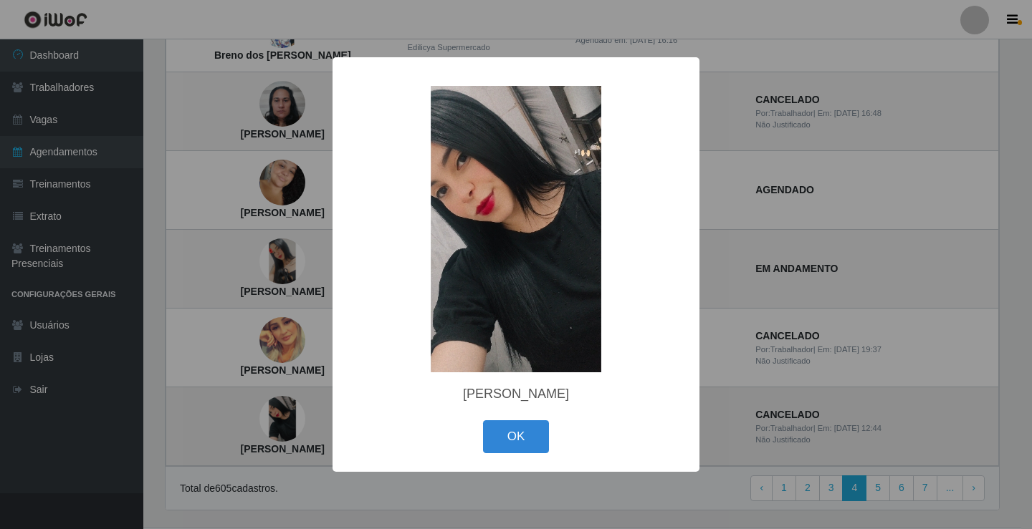
click at [285, 416] on div "× Manuelly Porfirio Silva OK Cancel" at bounding box center [516, 264] width 1032 height 529
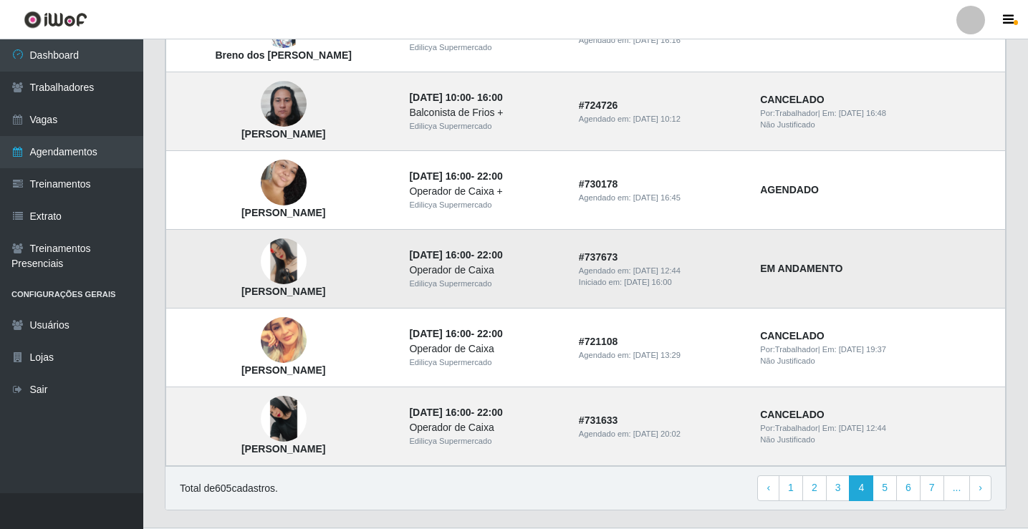
click at [282, 261] on img at bounding box center [284, 262] width 46 height 46
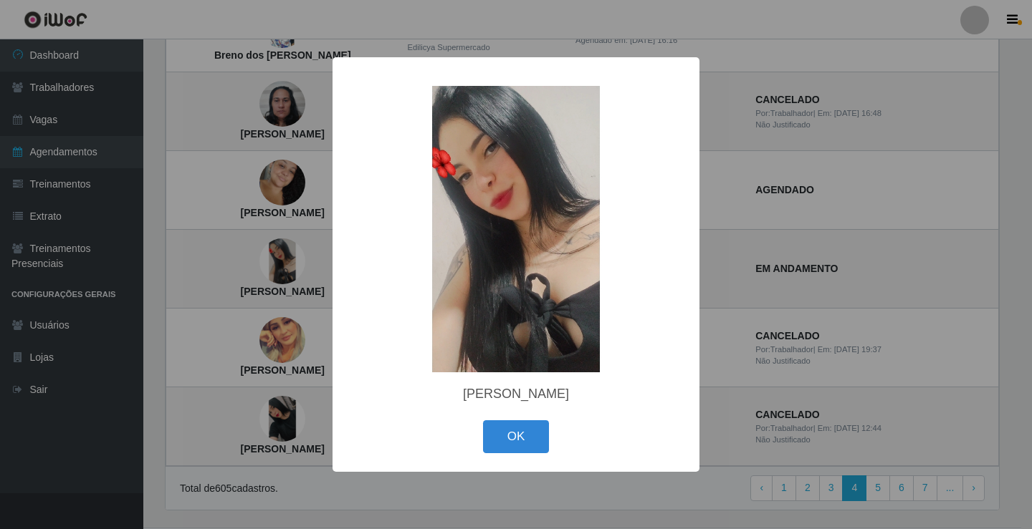
click at [504, 189] on img at bounding box center [516, 229] width 287 height 287
click at [287, 428] on div "× Raynnara Santana de Oliveira Silva OK Cancel" at bounding box center [516, 264] width 1032 height 529
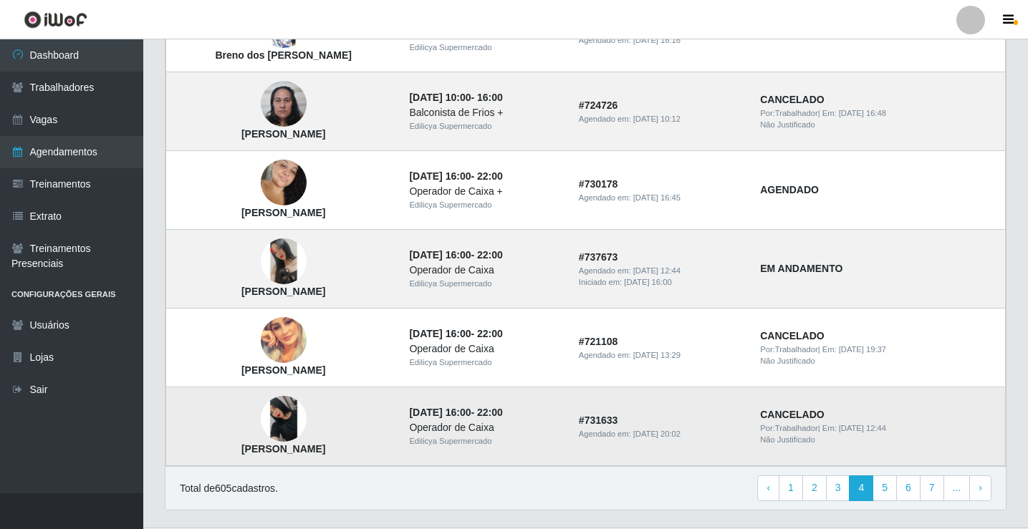
click at [287, 426] on img at bounding box center [284, 419] width 46 height 46
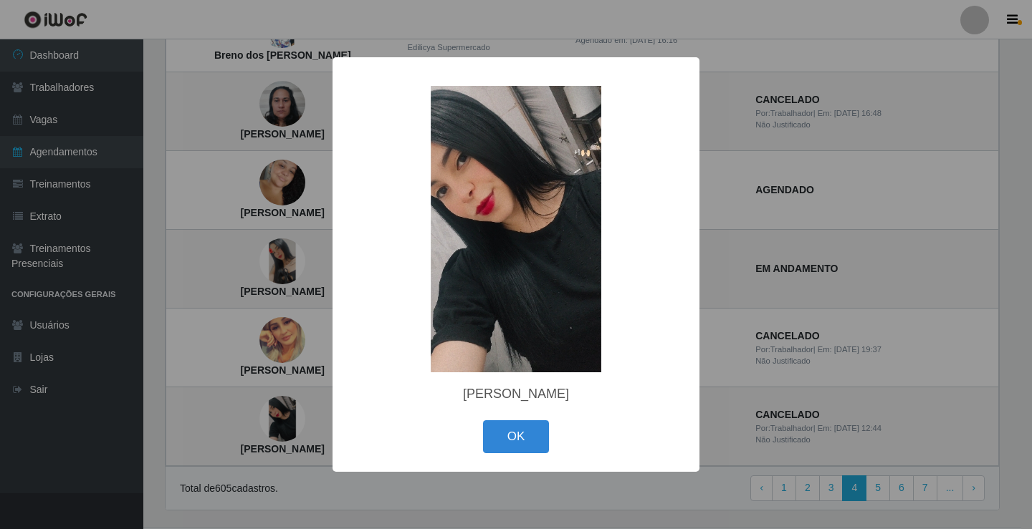
drag, startPoint x: 287, startPoint y: 425, endPoint x: 312, endPoint y: 385, distance: 46.7
click at [288, 425] on div "× Manuelly Porfirio Silva OK Cancel" at bounding box center [516, 264] width 1032 height 529
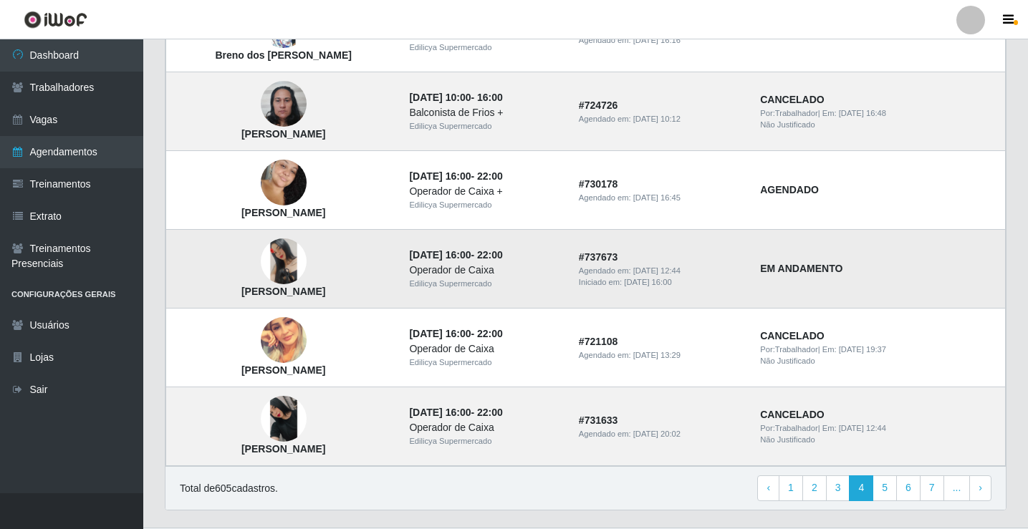
click at [290, 260] on img at bounding box center [284, 262] width 46 height 46
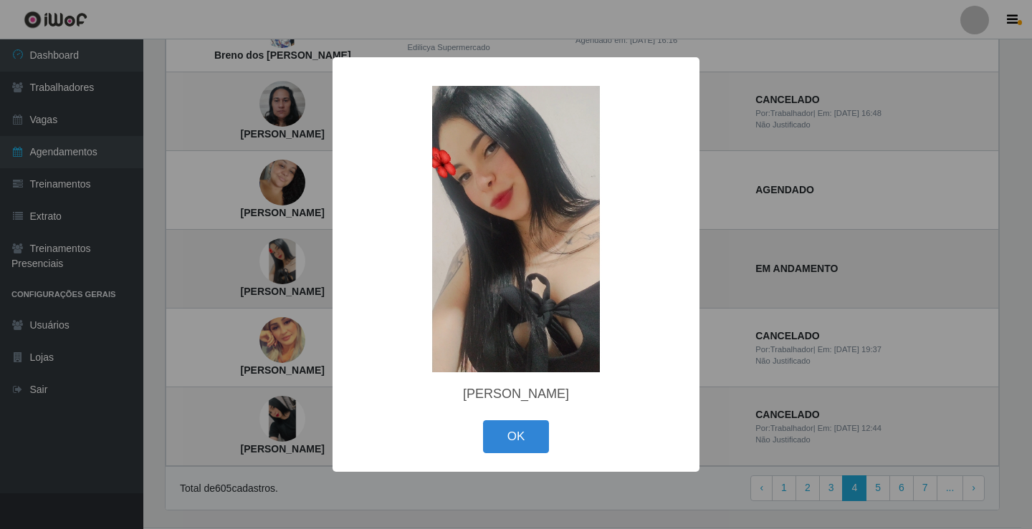
click at [290, 260] on div "× Raynnara Santana de Oliveira Silva OK Cancel" at bounding box center [516, 264] width 1032 height 529
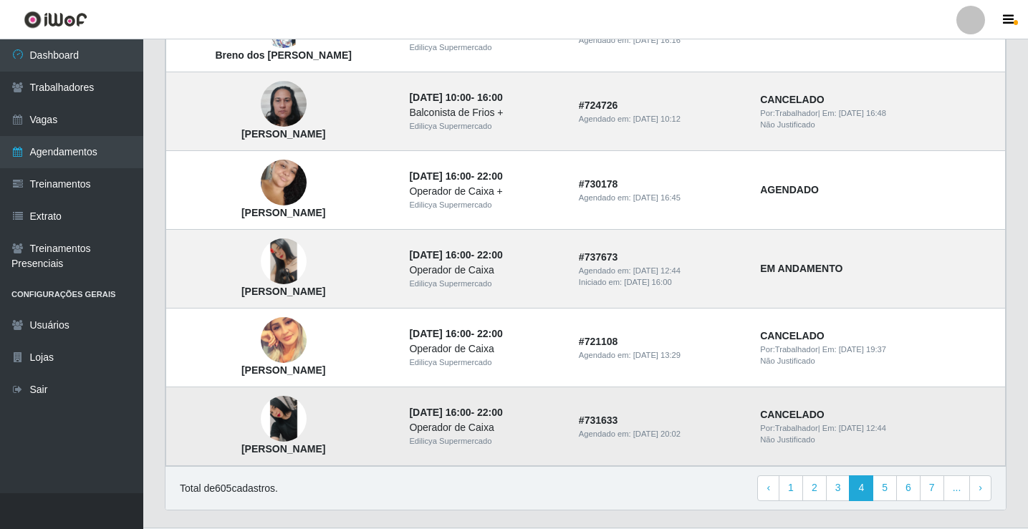
click at [292, 411] on img at bounding box center [284, 419] width 46 height 46
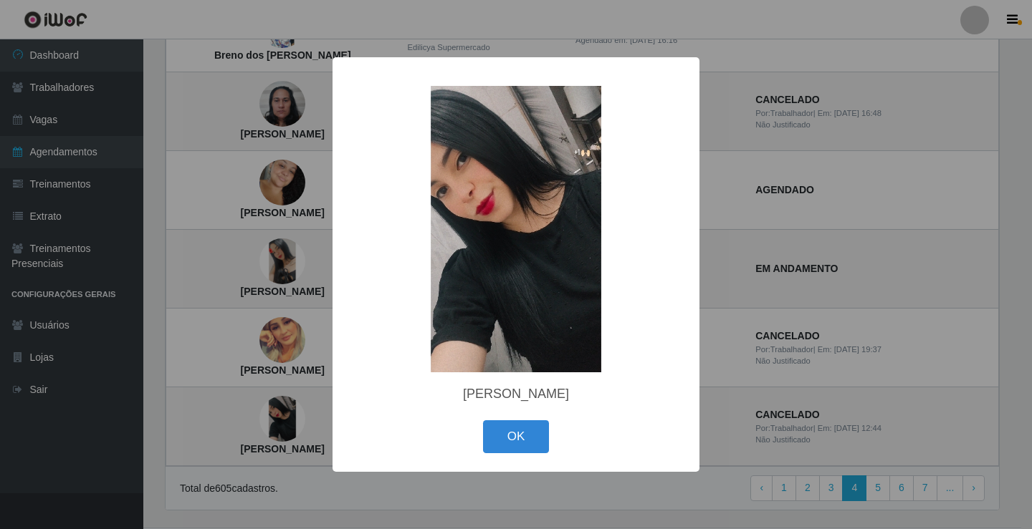
click at [293, 406] on div "× Manuelly Porfirio Silva OK Cancel" at bounding box center [516, 264] width 1032 height 529
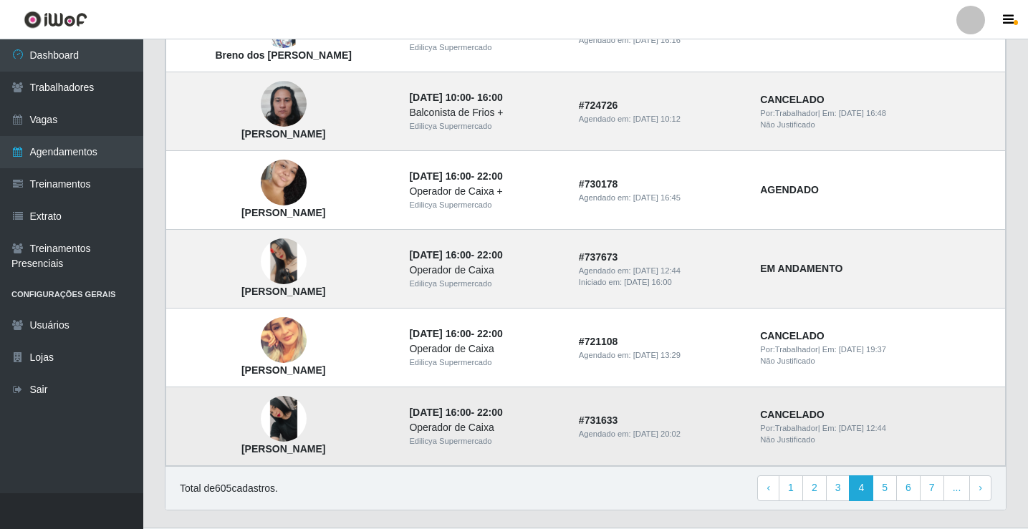
click at [286, 415] on img at bounding box center [284, 419] width 46 height 46
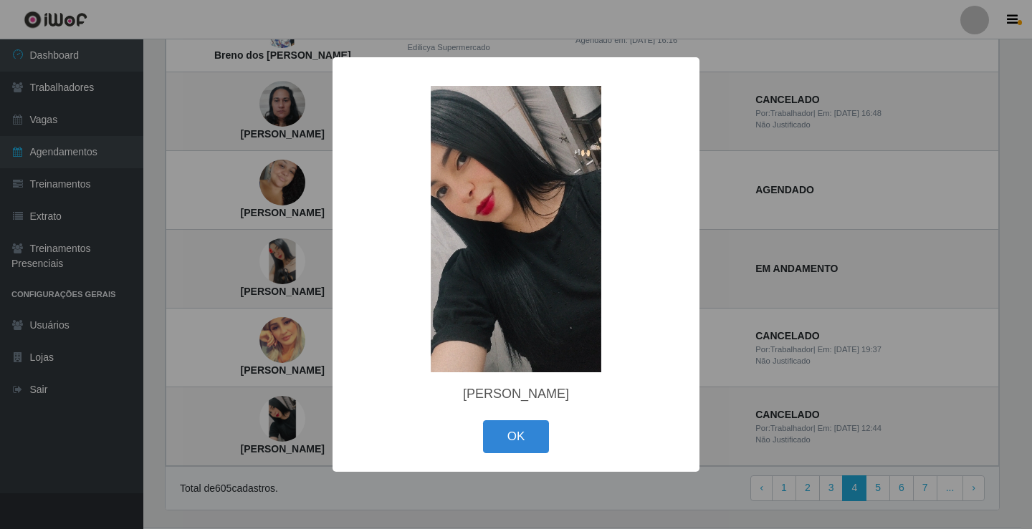
click at [277, 277] on div "× Manuelly Porfirio Silva OK Cancel" at bounding box center [516, 264] width 1032 height 529
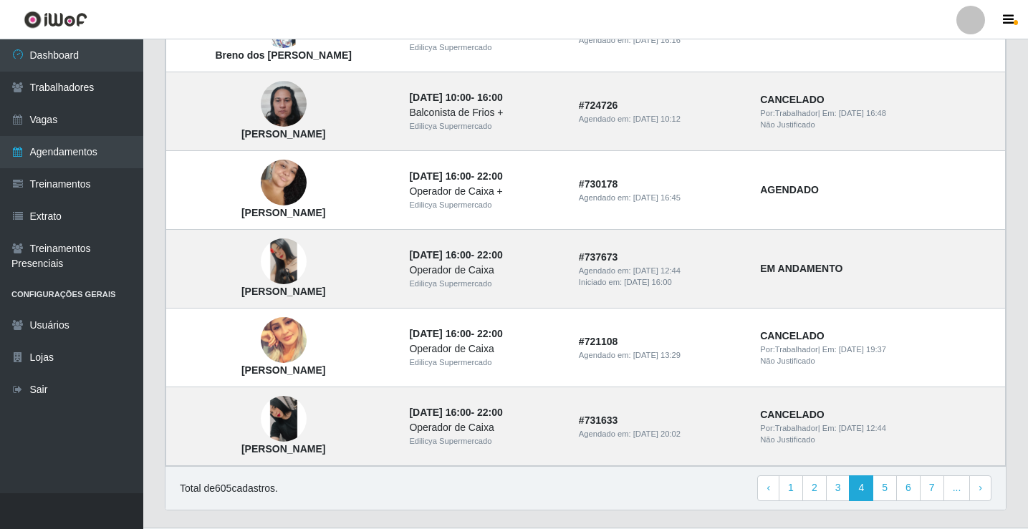
click at [278, 277] on img at bounding box center [284, 262] width 46 height 46
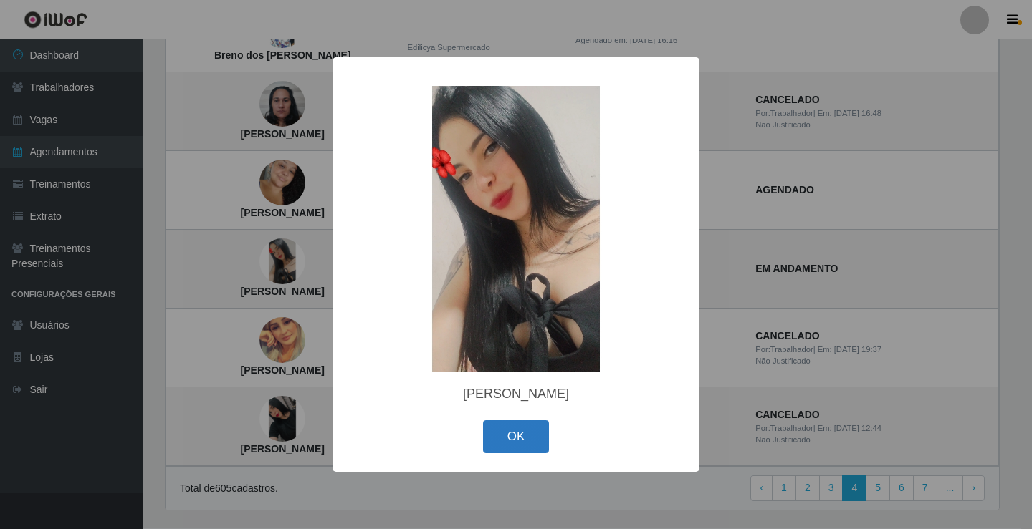
click at [507, 433] on button "OK" at bounding box center [516, 438] width 67 height 34
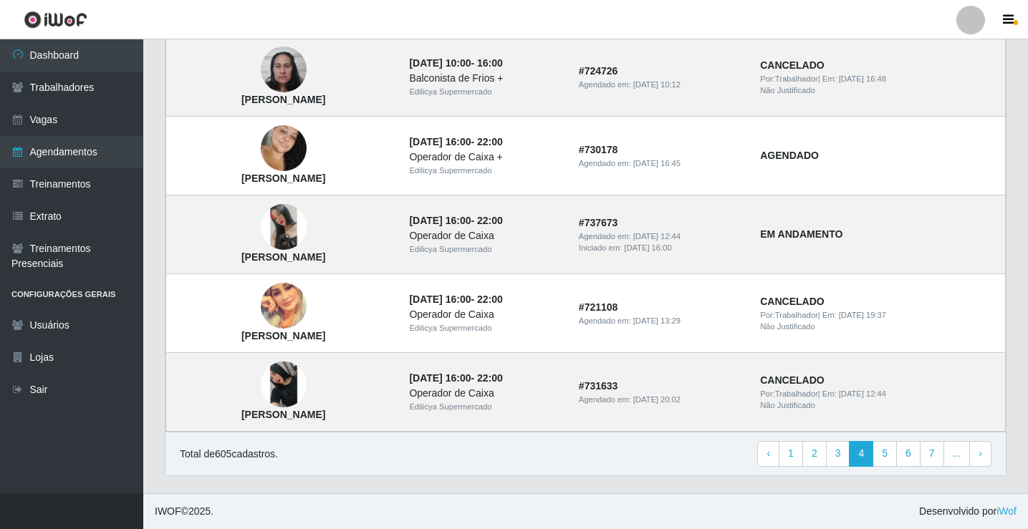
scroll to position [966, 0]
click at [291, 228] on img at bounding box center [284, 227] width 46 height 46
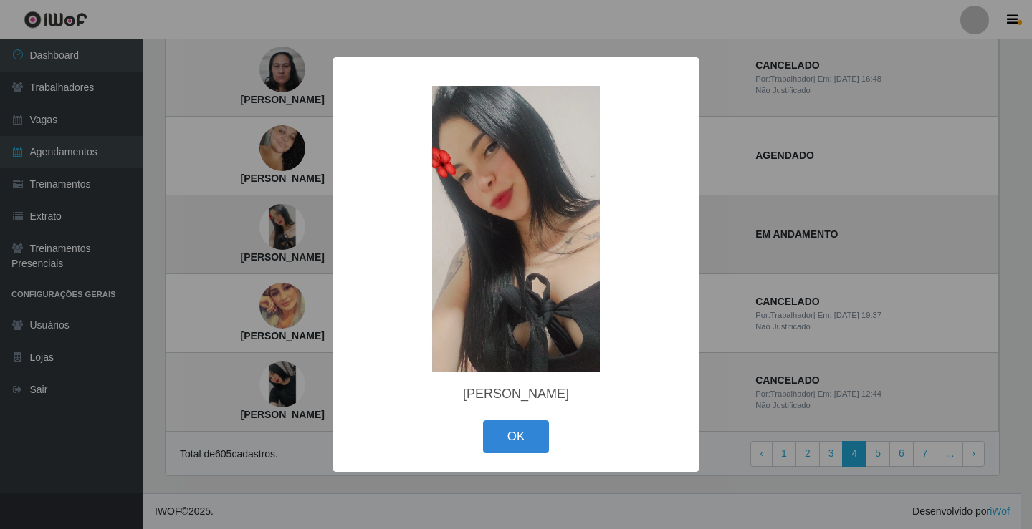
click at [291, 228] on div "× Raynnara Santana de Oliveira Silva OK Cancel" at bounding box center [516, 264] width 1032 height 529
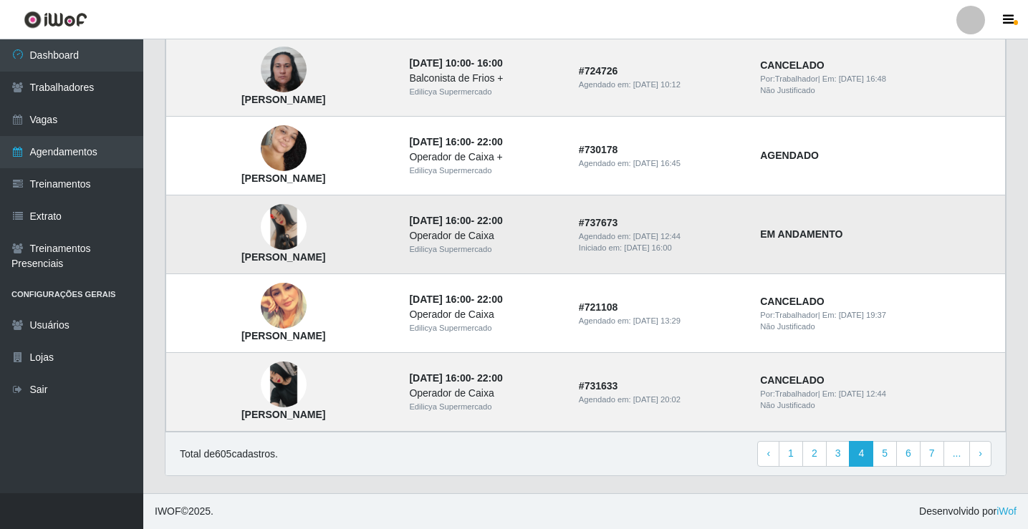
click at [284, 226] on img at bounding box center [284, 227] width 46 height 46
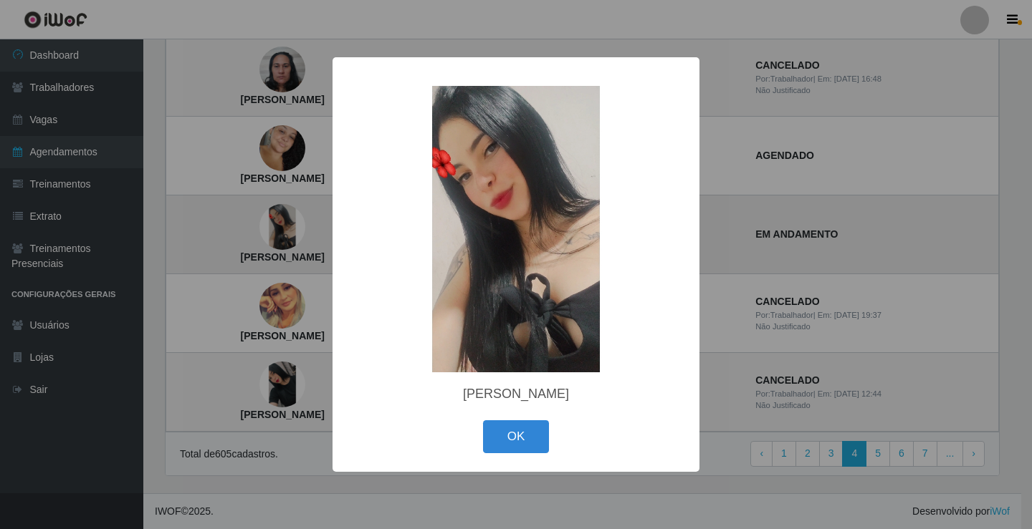
click at [284, 226] on div "× Raynnara Santana de Oliveira Silva OK Cancel" at bounding box center [516, 264] width 1032 height 529
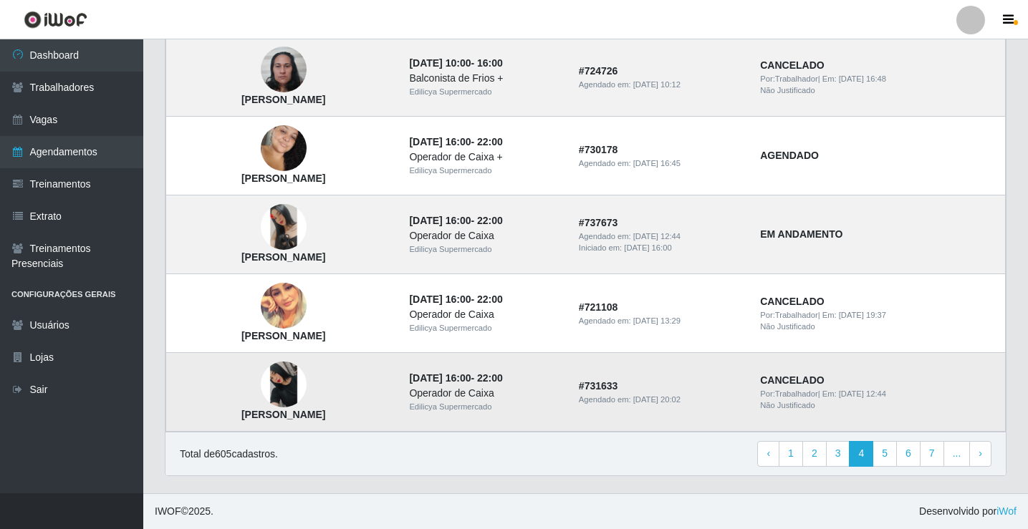
click at [284, 380] on img at bounding box center [284, 385] width 46 height 46
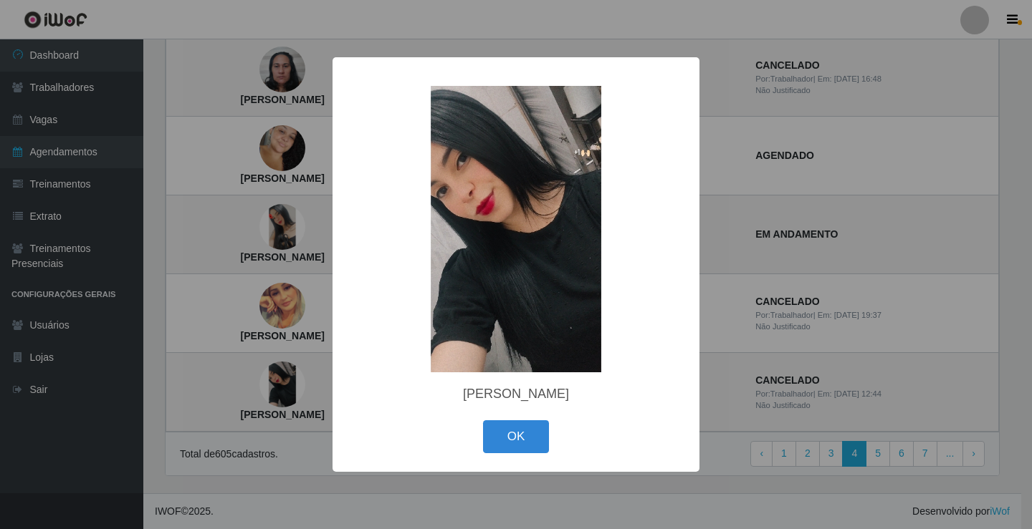
click at [277, 222] on div "× Manuelly Porfirio Silva OK Cancel" at bounding box center [516, 264] width 1032 height 529
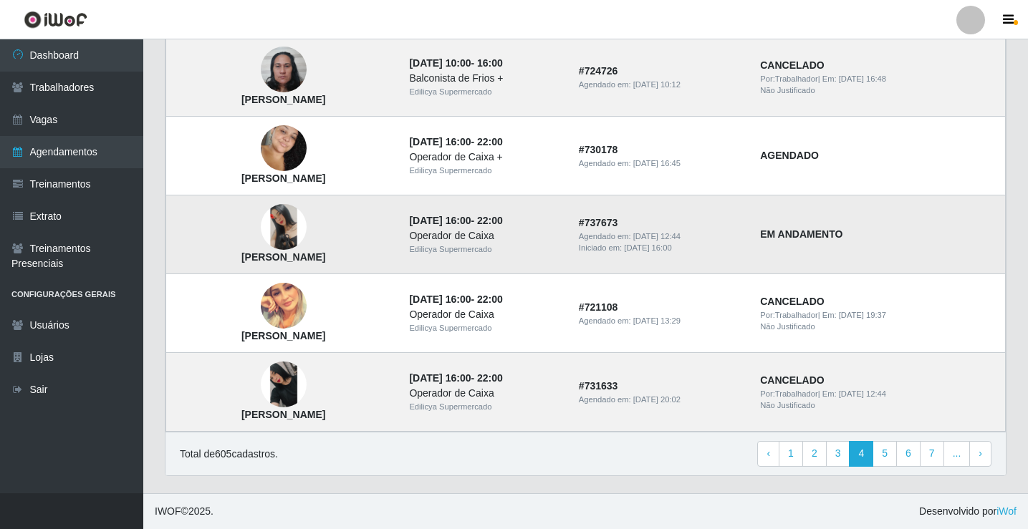
click at [285, 231] on img at bounding box center [284, 227] width 46 height 46
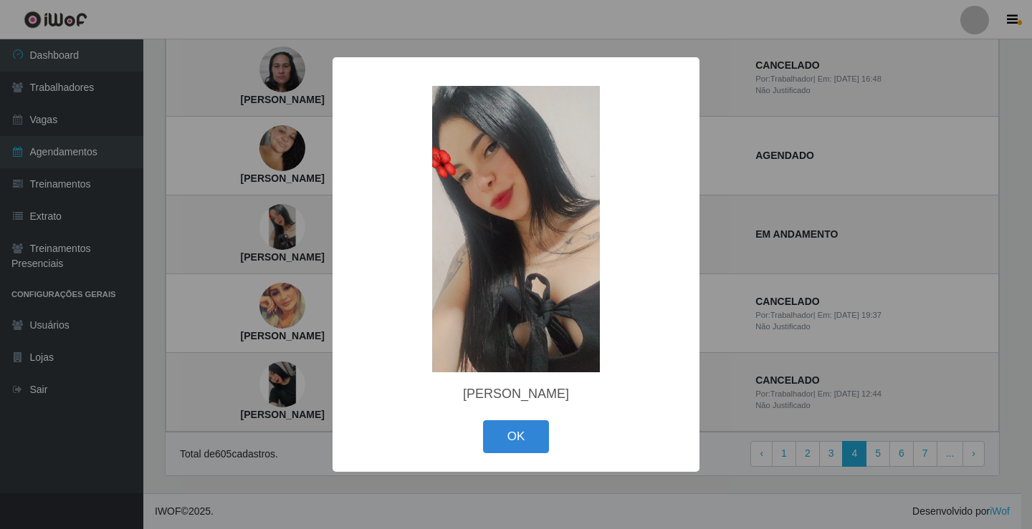
click at [285, 231] on div "× Raynnara Santana de Oliveira Silva OK Cancel" at bounding box center [516, 264] width 1032 height 529
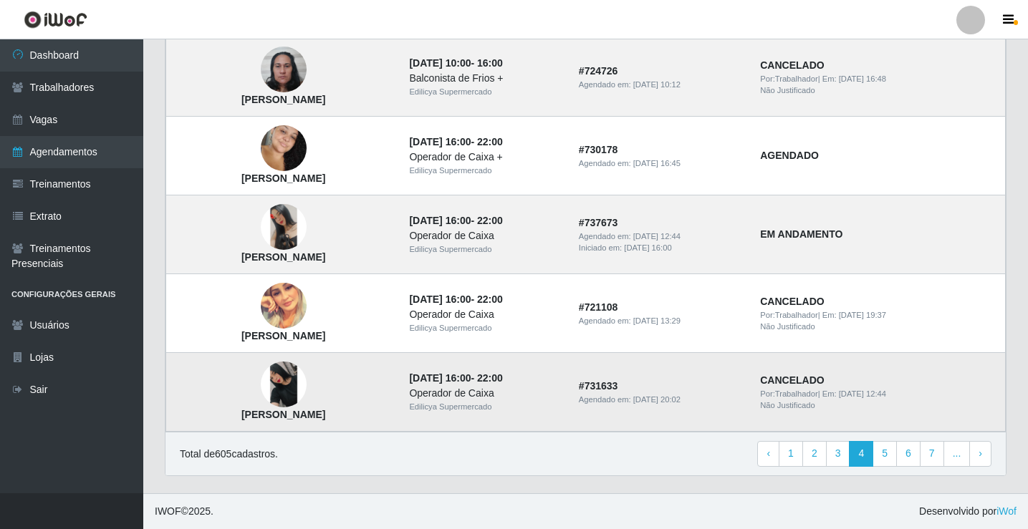
click at [288, 382] on img at bounding box center [284, 385] width 46 height 46
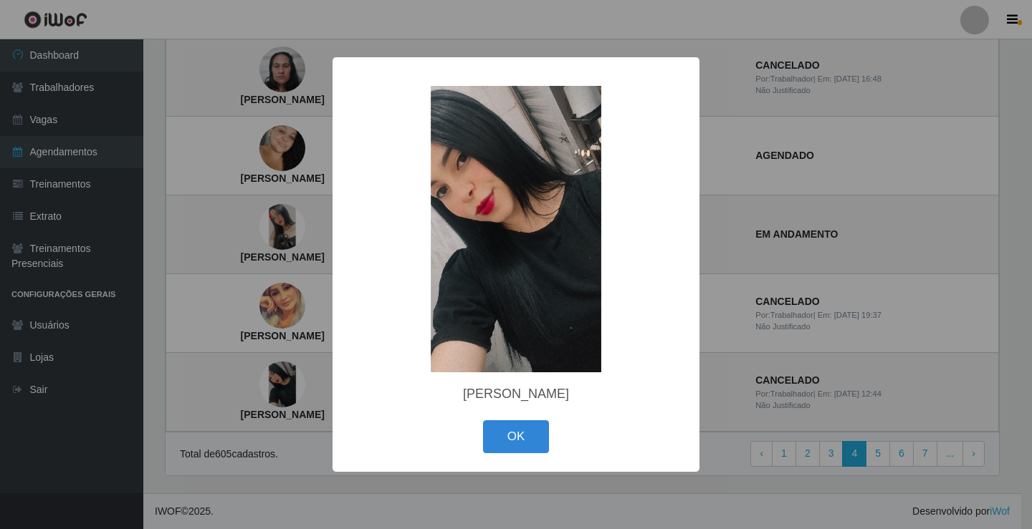
click at [510, 242] on img at bounding box center [516, 229] width 287 height 287
click at [312, 410] on div "× Manuelly Porfirio Silva OK Cancel" at bounding box center [516, 264] width 1032 height 529
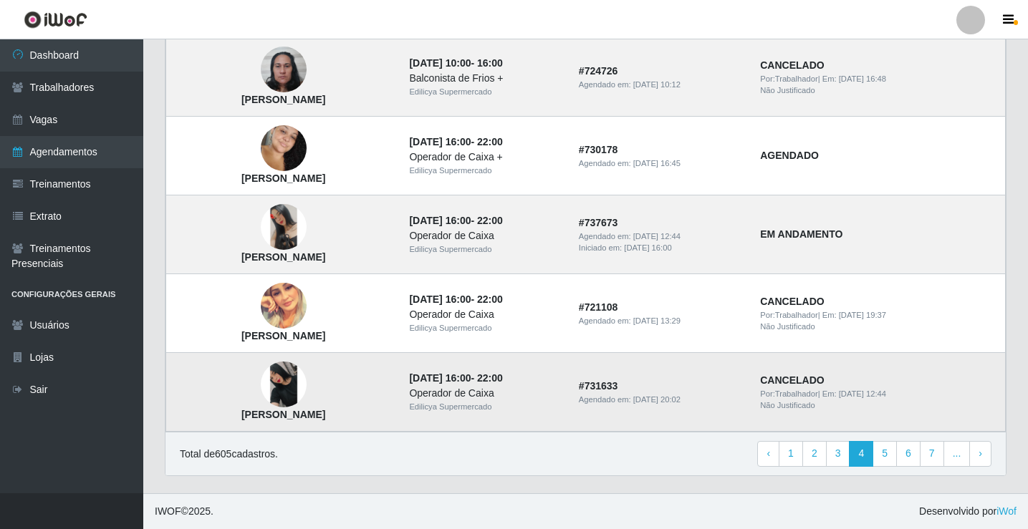
click at [289, 373] on img at bounding box center [284, 385] width 46 height 46
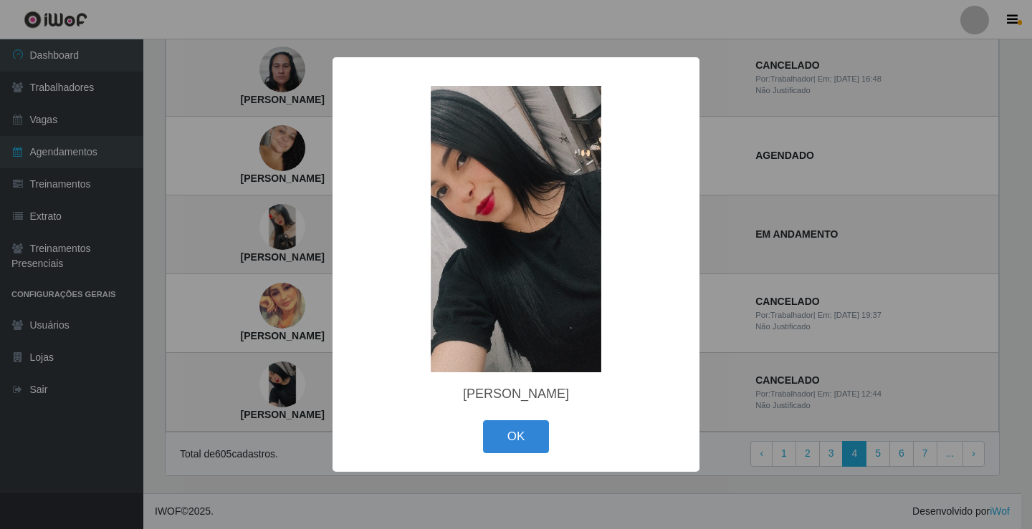
click at [295, 224] on div "× Manuelly Porfirio Silva OK Cancel" at bounding box center [516, 264] width 1032 height 529
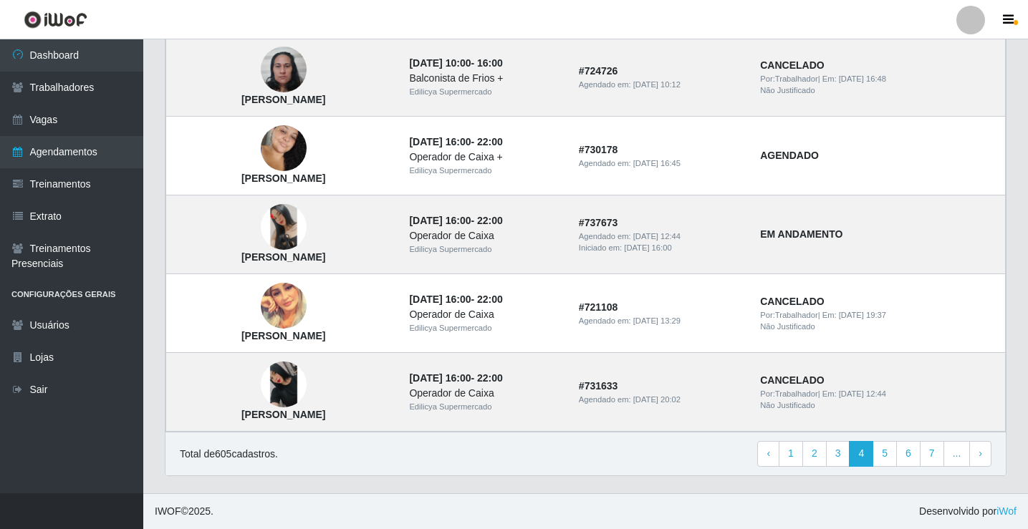
click at [297, 226] on img at bounding box center [284, 227] width 46 height 46
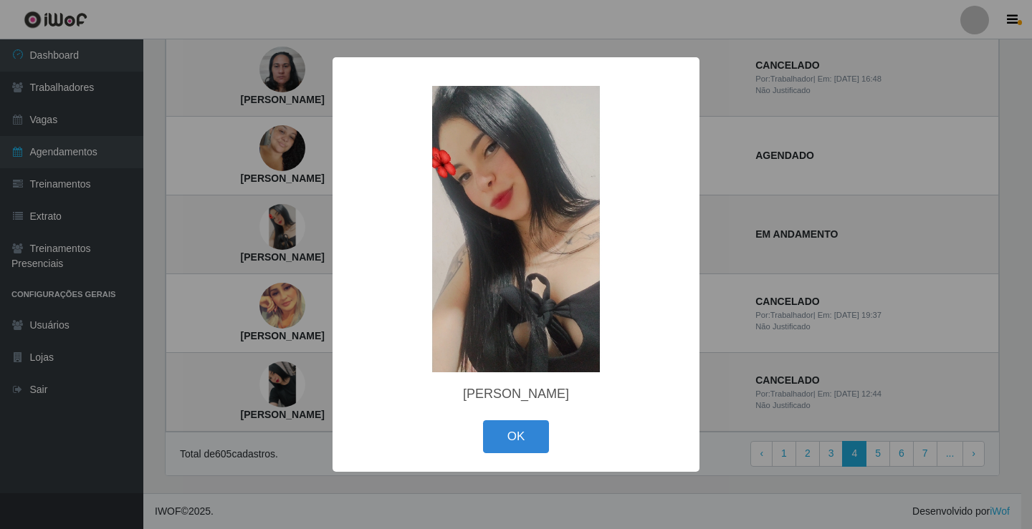
click at [286, 370] on div "× Raynnara Santana de Oliveira Silva OK Cancel" at bounding box center [516, 264] width 1032 height 529
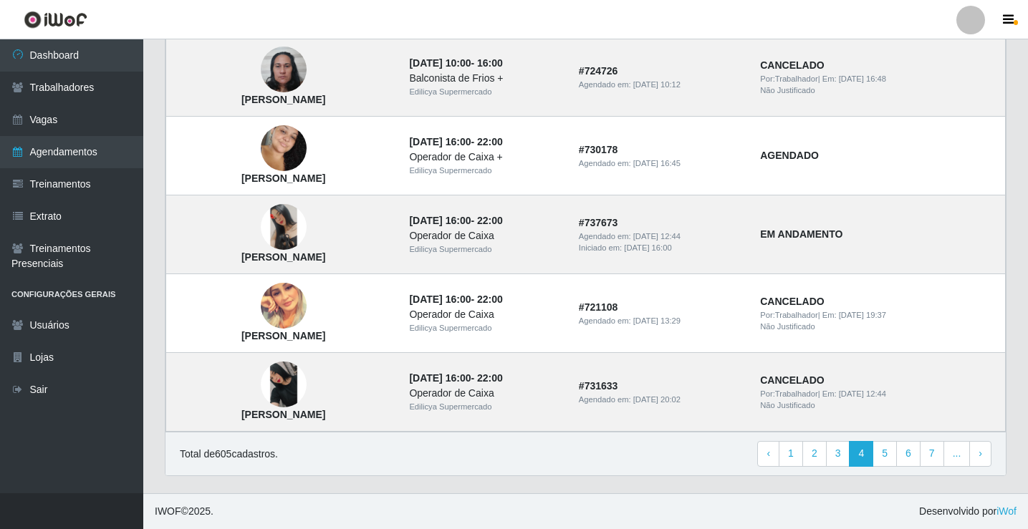
click at [286, 370] on img at bounding box center [284, 385] width 46 height 46
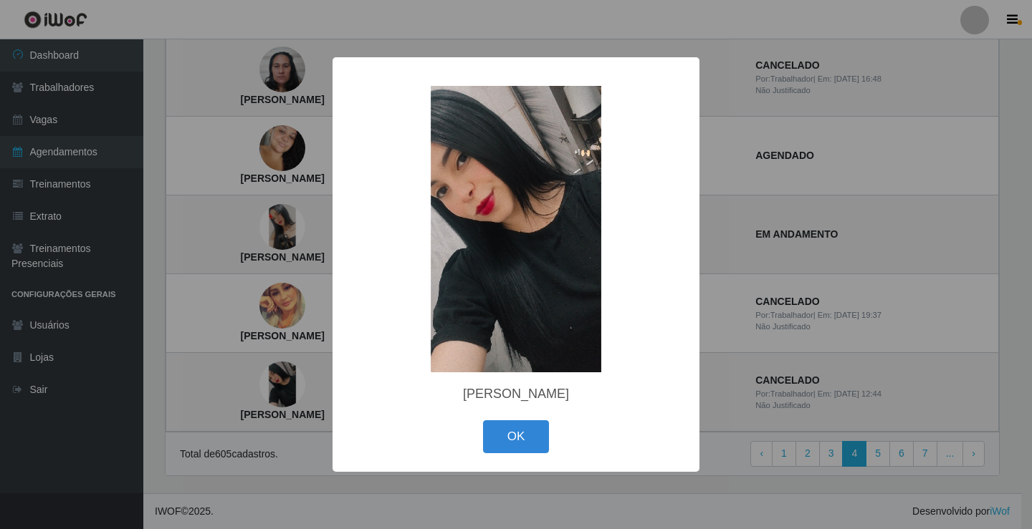
click at [482, 230] on img at bounding box center [516, 229] width 287 height 287
click at [491, 205] on img at bounding box center [516, 229] width 287 height 287
click at [290, 224] on div "× Manuelly Porfirio Silva OK Cancel" at bounding box center [516, 264] width 1032 height 529
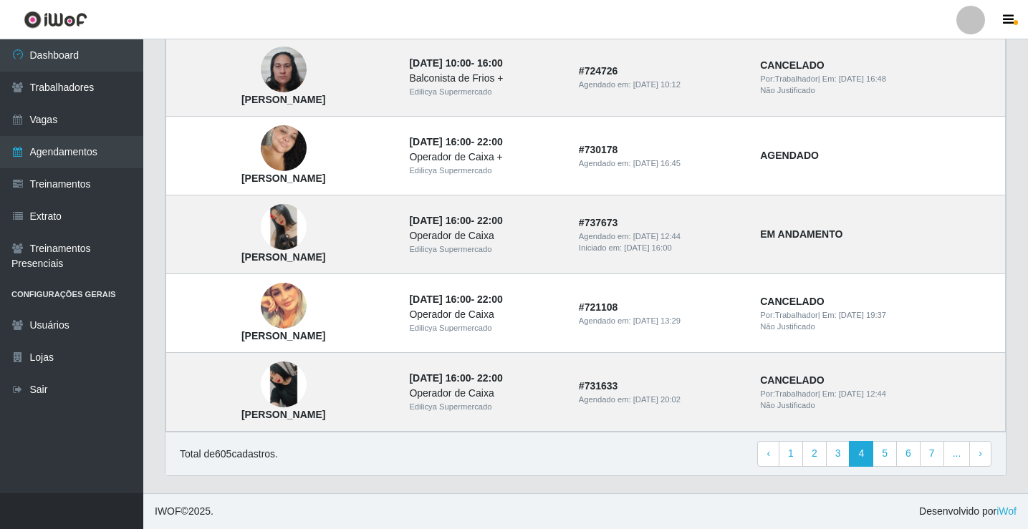
click at [290, 224] on img at bounding box center [284, 227] width 46 height 46
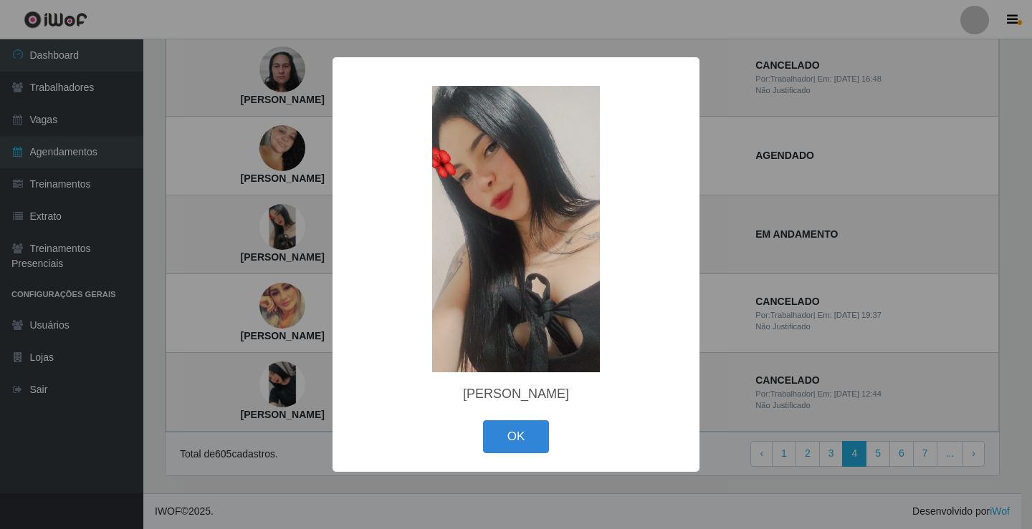
click at [290, 224] on div "× Raynnara Santana de Oliveira Silva OK Cancel" at bounding box center [516, 264] width 1032 height 529
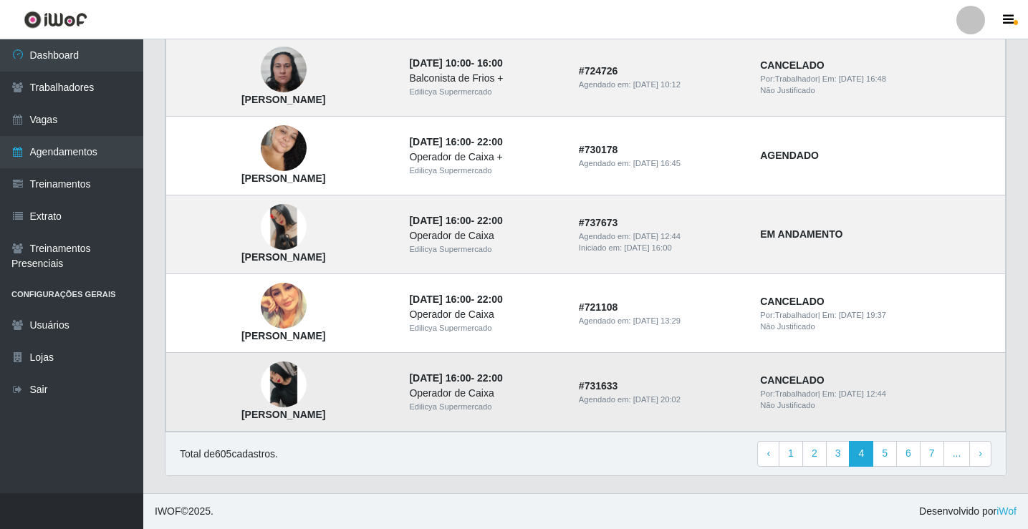
click at [298, 370] on img at bounding box center [284, 385] width 46 height 46
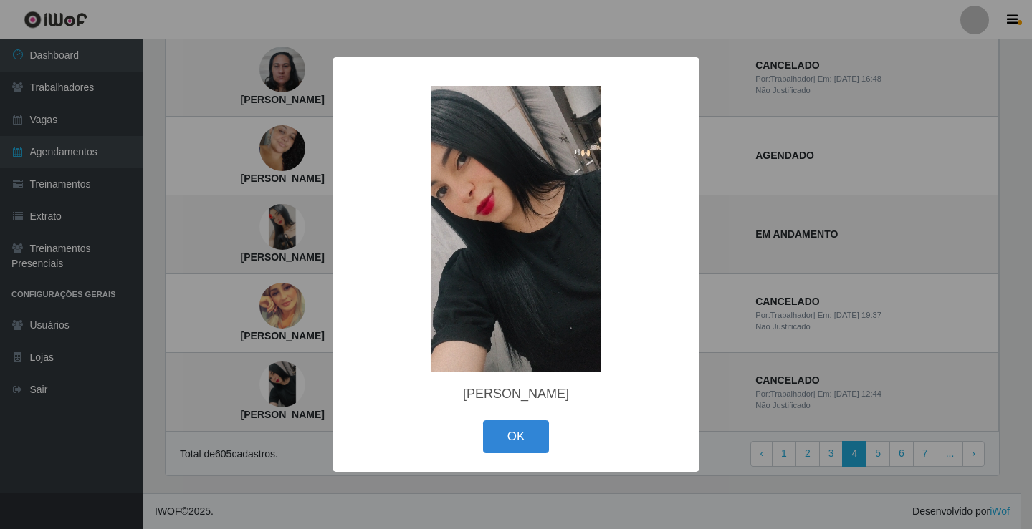
click at [512, 277] on img at bounding box center [516, 229] width 287 height 287
click at [327, 293] on div "× Manuelly Porfirio Silva OK Cancel" at bounding box center [516, 264] width 1032 height 529
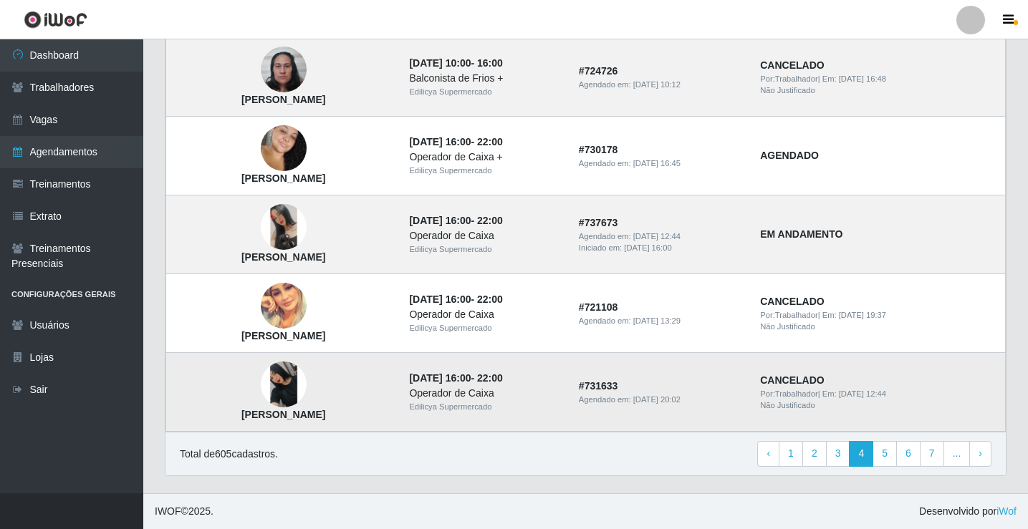
click at [794, 382] on strong "CANCELADO" at bounding box center [792, 380] width 64 height 11
click at [718, 392] on td "# 731633 Agendado em: 04/09/2025, 20:02" at bounding box center [660, 392] width 181 height 79
click at [861, 381] on td "CANCELADO Por: Trabalhador | Em: 10/09/2025, 12:44 Não Justificado" at bounding box center [878, 392] width 254 height 79
click at [861, 380] on td "CANCELADO Por: Trabalhador | Em: 10/09/2025, 12:44 Não Justificado" at bounding box center [878, 392] width 254 height 79
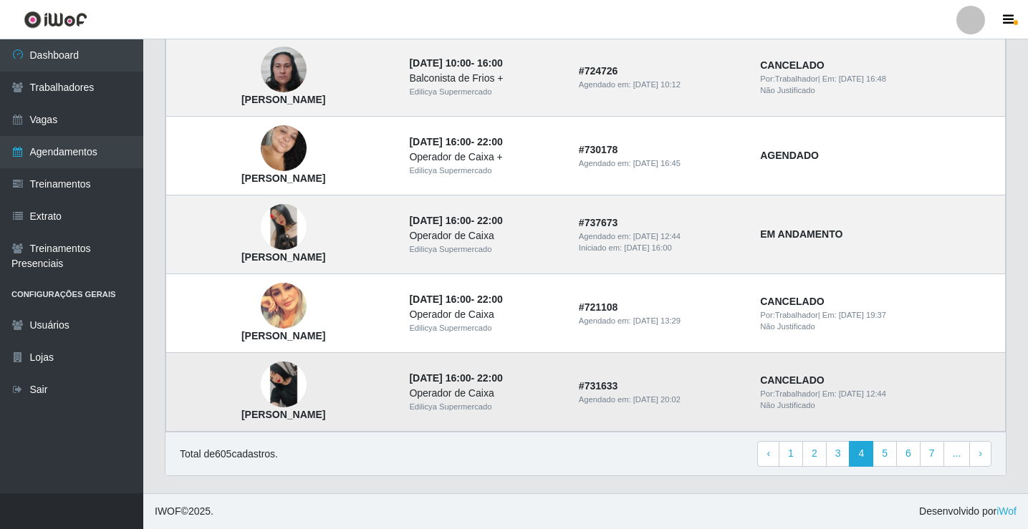
click at [285, 391] on img at bounding box center [284, 385] width 46 height 46
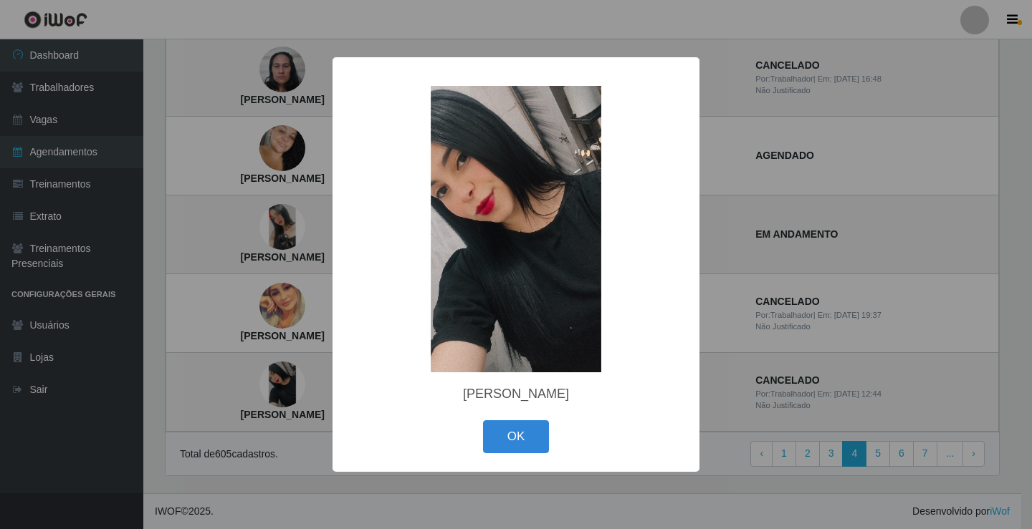
click at [527, 289] on img at bounding box center [516, 229] width 287 height 287
click at [527, 288] on img at bounding box center [516, 229] width 287 height 287
click at [527, 286] on img at bounding box center [516, 229] width 287 height 287
click at [250, 378] on div "× Manuelly Porfirio Silva OK Cancel" at bounding box center [516, 264] width 1032 height 529
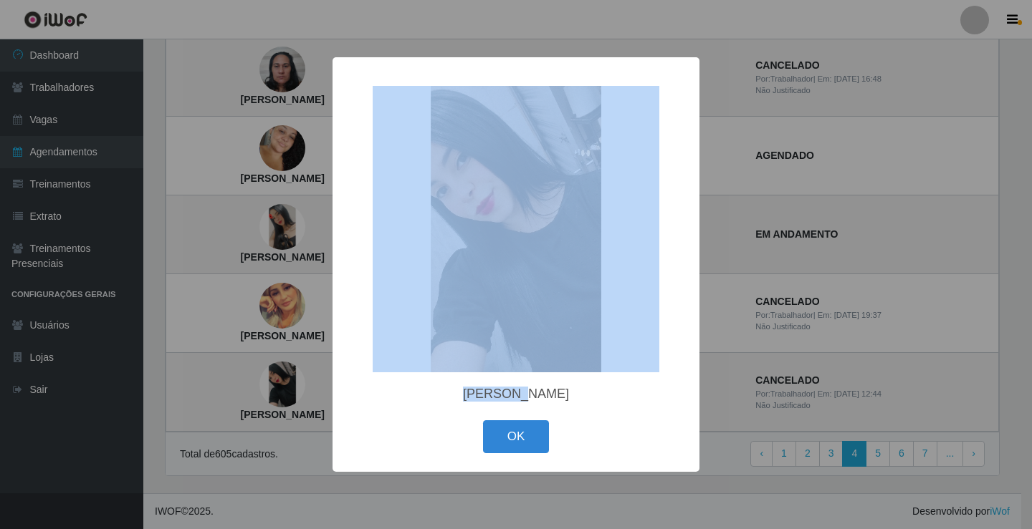
click at [251, 378] on div "× Manuelly Porfirio Silva OK Cancel" at bounding box center [516, 264] width 1032 height 529
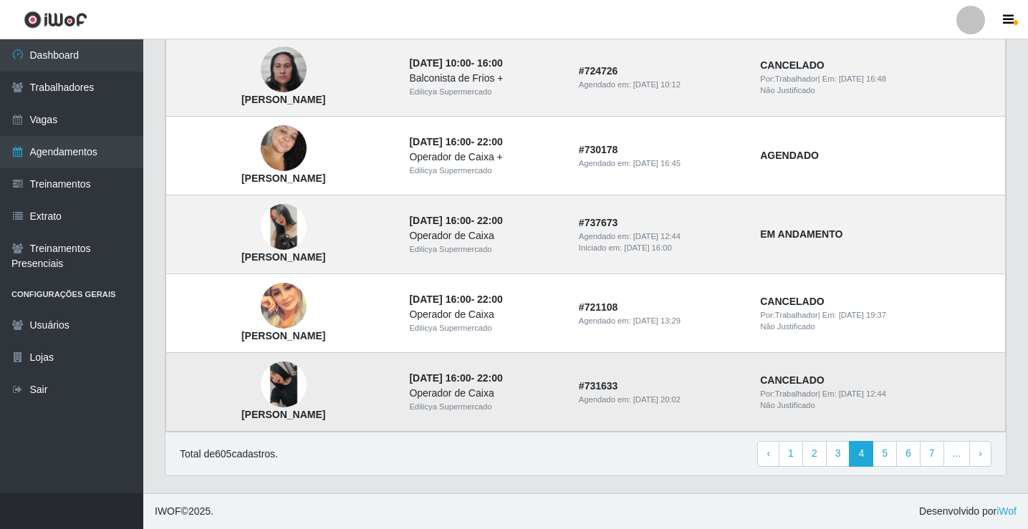
click at [253, 378] on td "Manuelly Porfirio Silva" at bounding box center [283, 392] width 235 height 79
click at [254, 378] on td "Manuelly Porfirio Silva" at bounding box center [283, 392] width 235 height 79
click at [258, 378] on td "Manuelly Porfirio Silva" at bounding box center [283, 392] width 235 height 79
click at [344, 394] on td "Manuelly Porfirio Silva" at bounding box center [283, 392] width 235 height 79
click at [288, 380] on img at bounding box center [284, 385] width 46 height 46
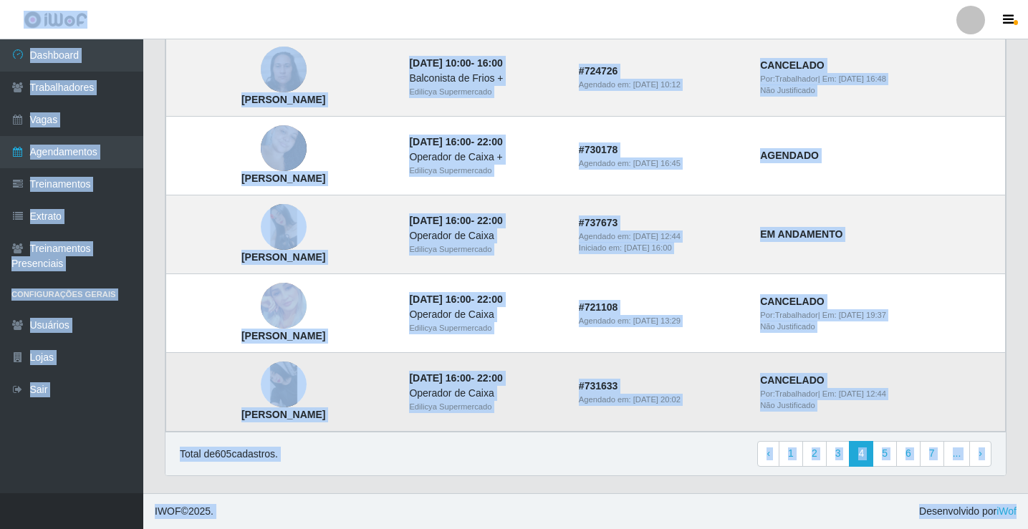
click at [289, 381] on img at bounding box center [284, 385] width 46 height 46
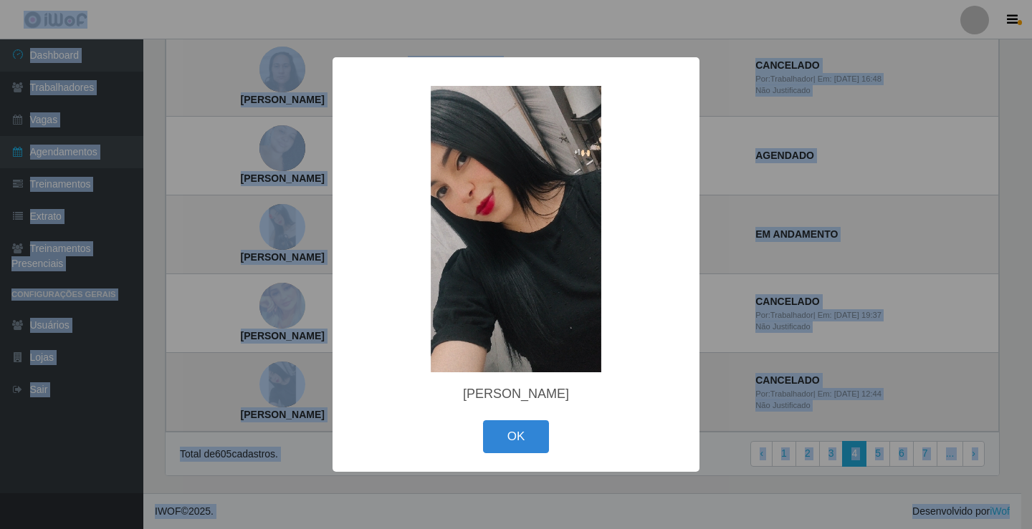
click at [291, 381] on div "× Manuelly Porfirio Silva OK Cancel" at bounding box center [516, 264] width 1032 height 529
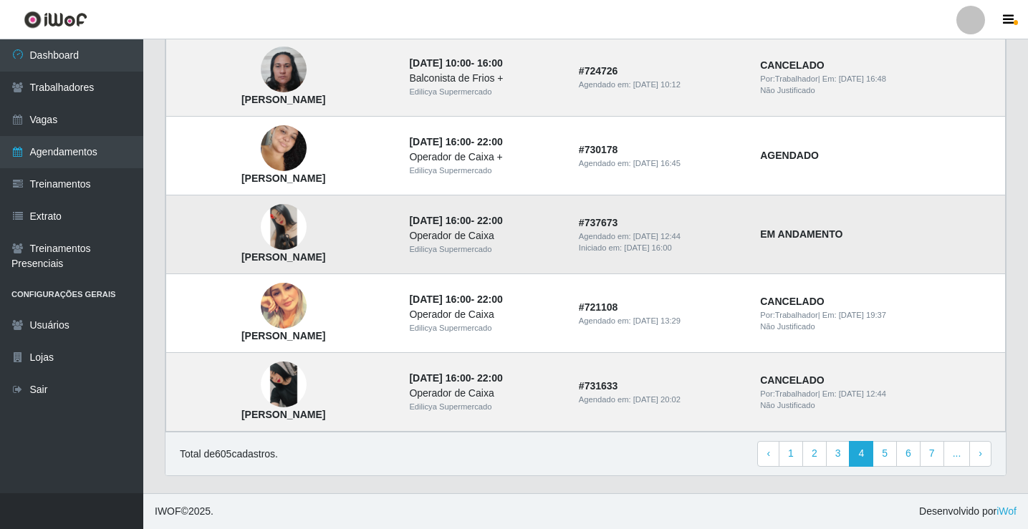
click at [286, 221] on img at bounding box center [284, 227] width 46 height 46
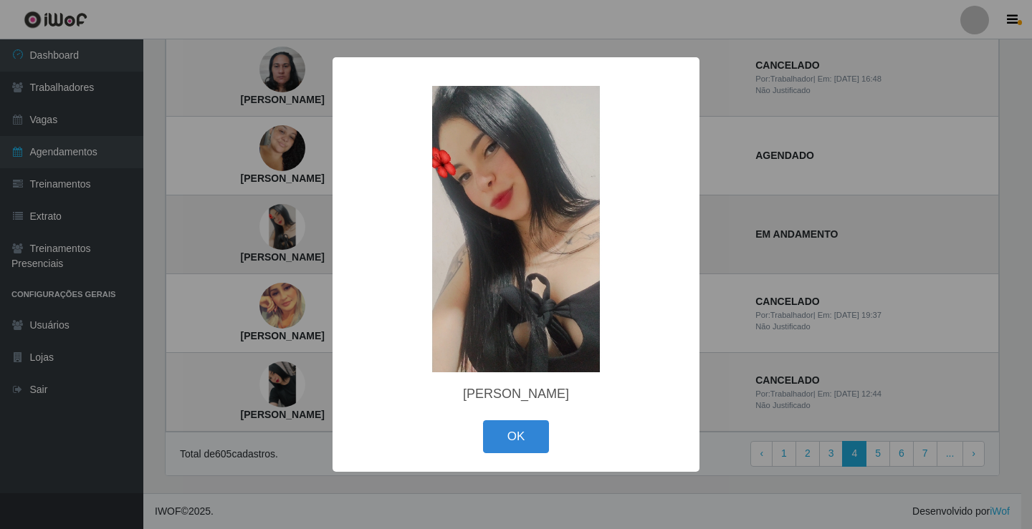
click at [287, 221] on div "× Raynnara Santana de Oliveira Silva OK Cancel" at bounding box center [516, 264] width 1032 height 529
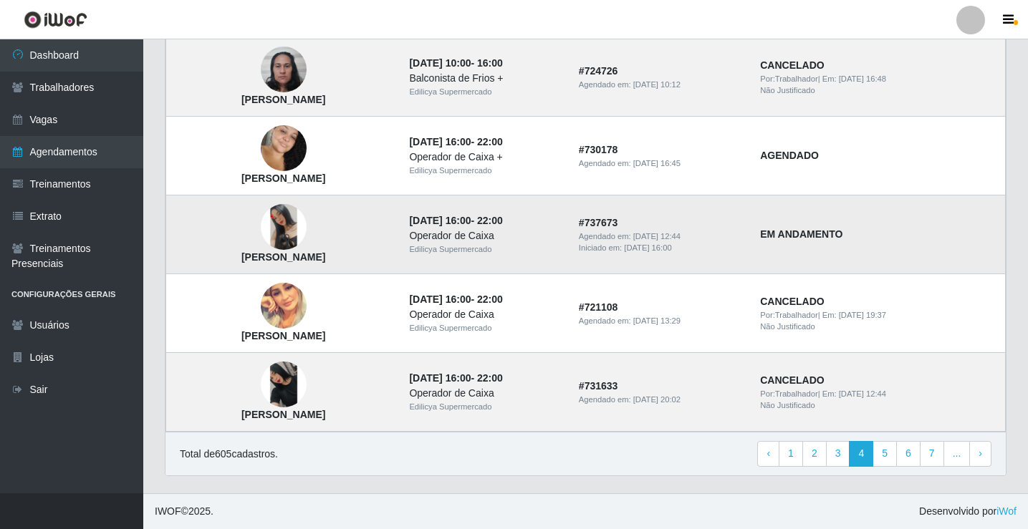
click at [284, 227] on img at bounding box center [284, 227] width 46 height 46
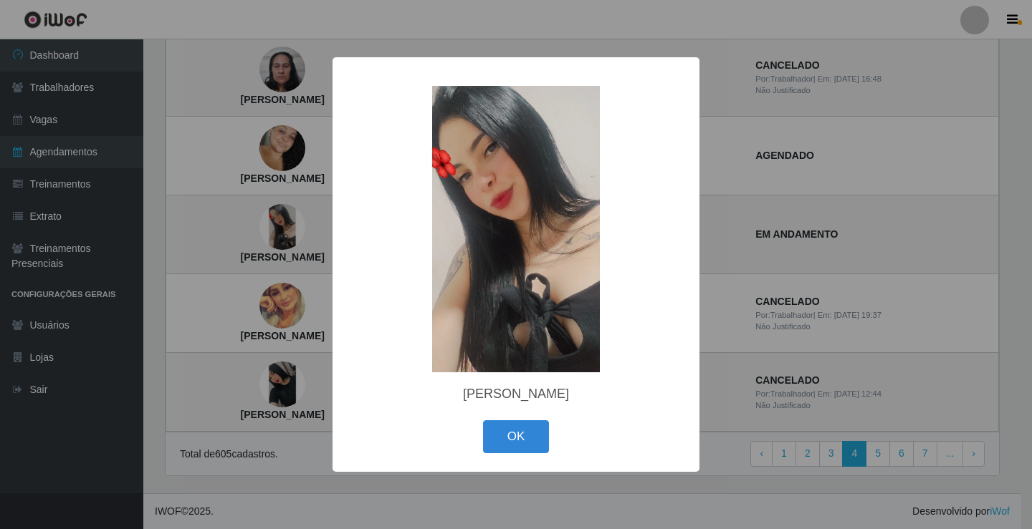
click at [284, 373] on div "× Raynnara Santana de Oliveira Silva OK Cancel" at bounding box center [516, 264] width 1032 height 529
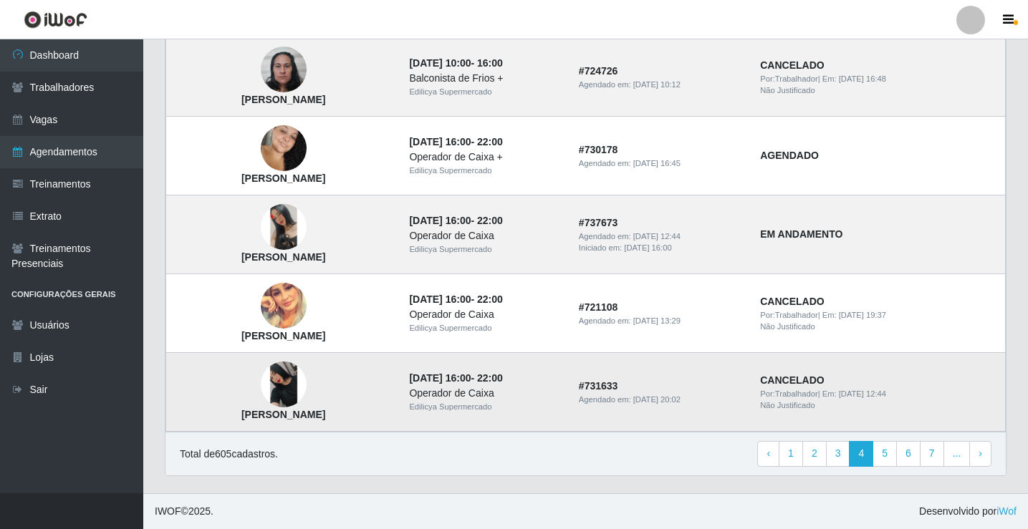
click at [284, 373] on img at bounding box center [284, 385] width 46 height 46
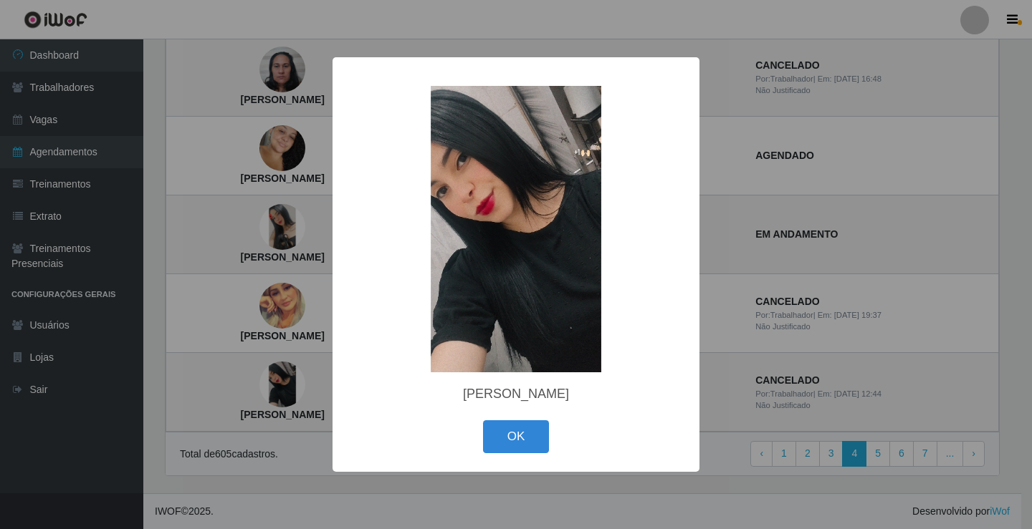
click at [289, 232] on div "× Manuelly Porfirio Silva OK Cancel" at bounding box center [516, 264] width 1032 height 529
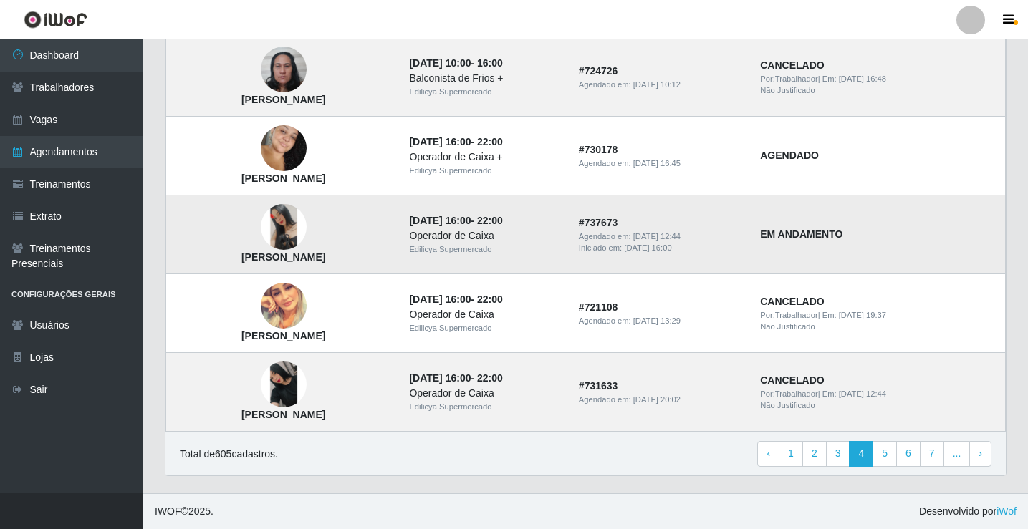
click at [289, 231] on img at bounding box center [284, 227] width 46 height 46
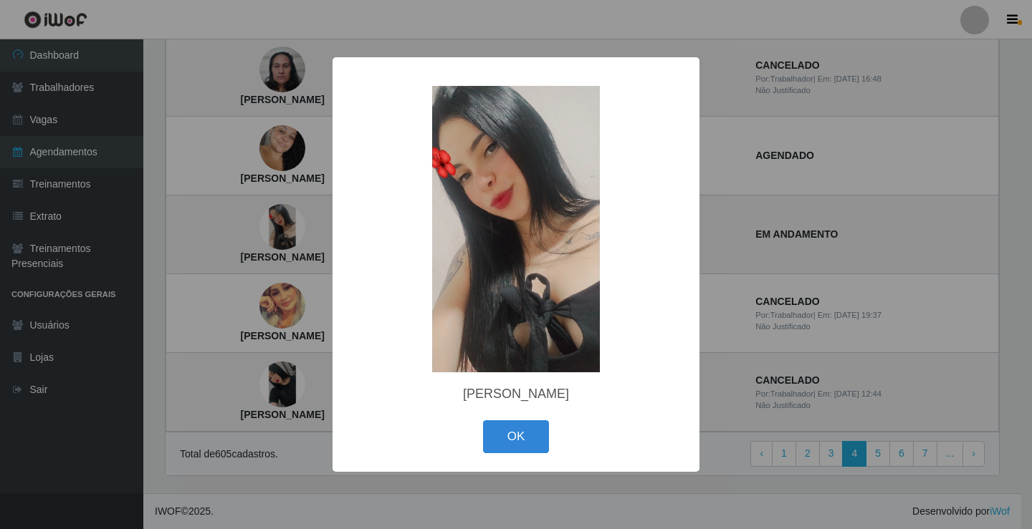
click at [286, 380] on div "× Raynnara Santana de Oliveira Silva OK Cancel" at bounding box center [516, 264] width 1032 height 529
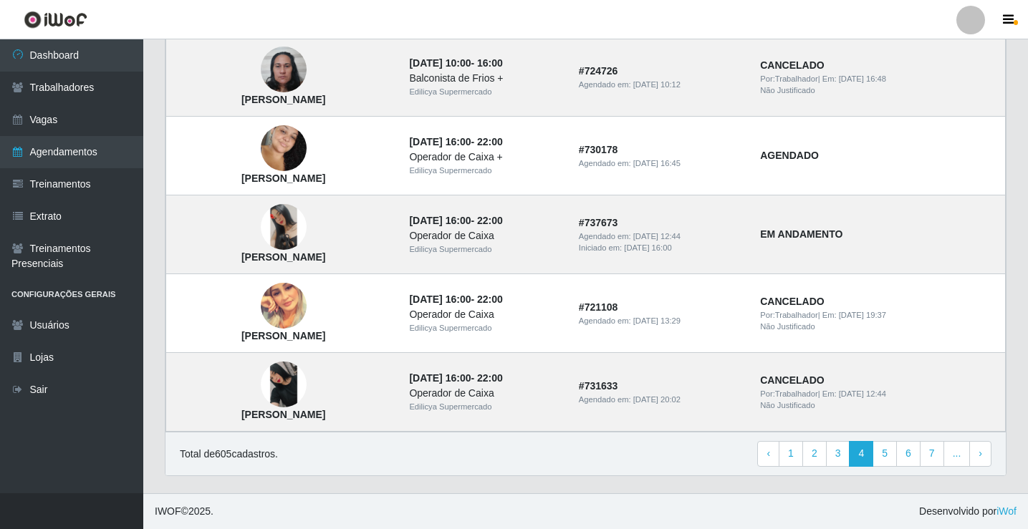
click at [287, 380] on img at bounding box center [284, 385] width 46 height 46
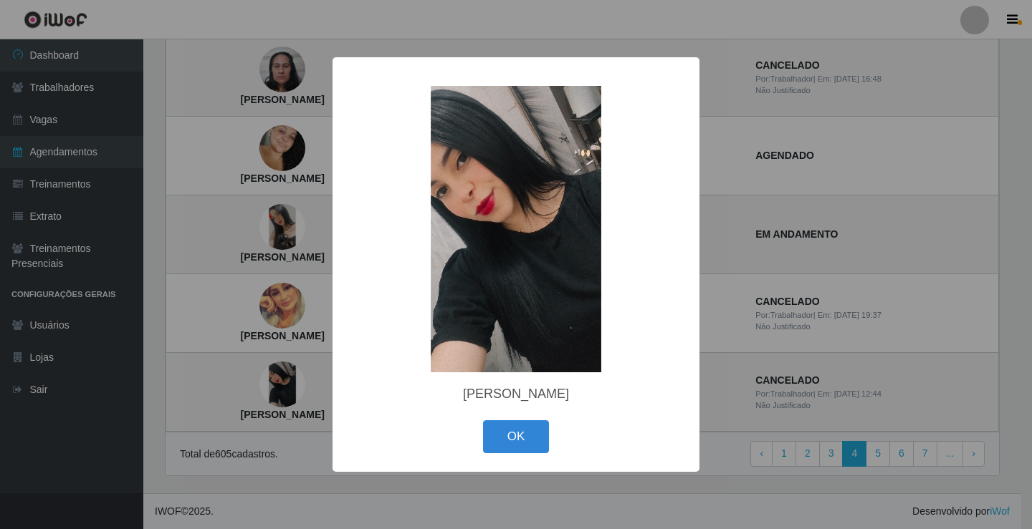
click at [284, 221] on div "× Manuelly Porfirio Silva OK Cancel" at bounding box center [516, 264] width 1032 height 529
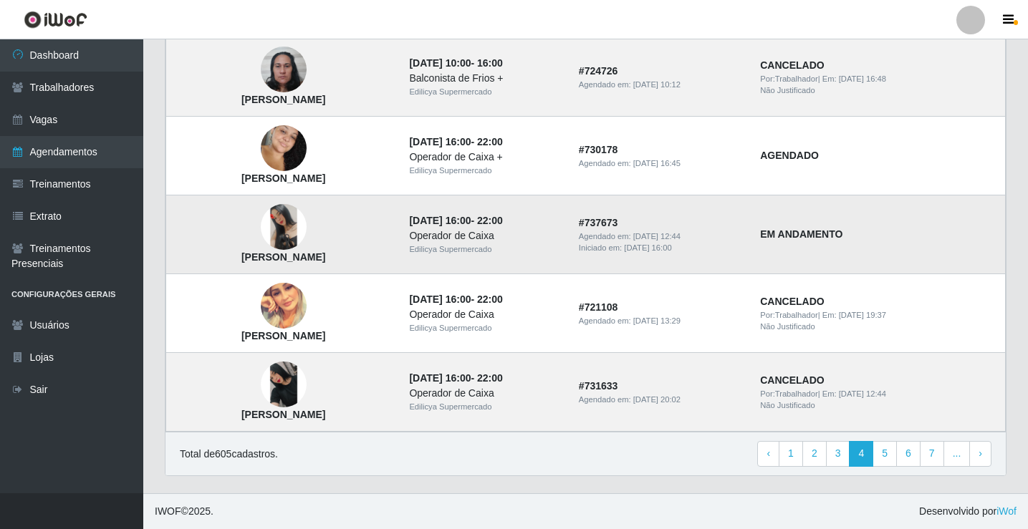
click at [283, 220] on img at bounding box center [284, 227] width 46 height 46
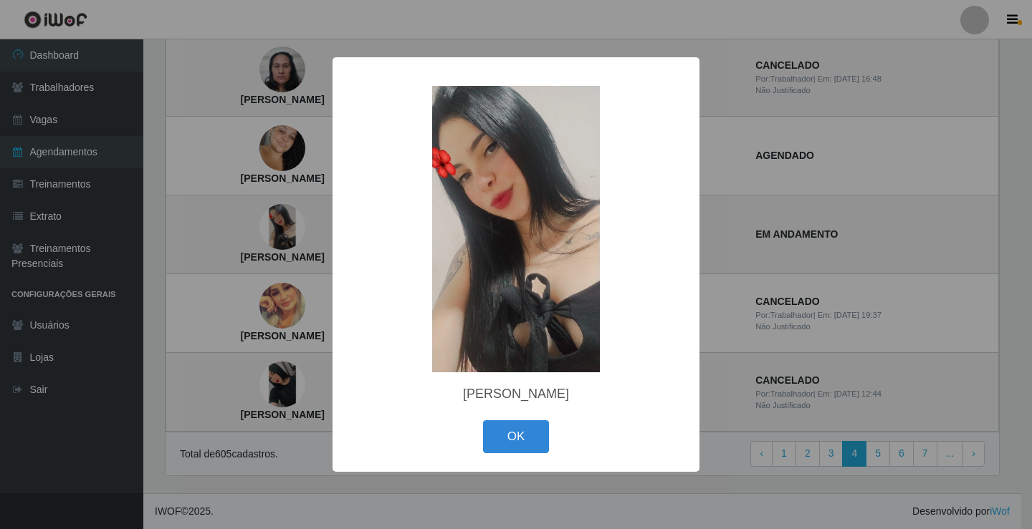
click at [278, 378] on div "× Raynnara Santana de Oliveira Silva OK Cancel" at bounding box center [516, 264] width 1032 height 529
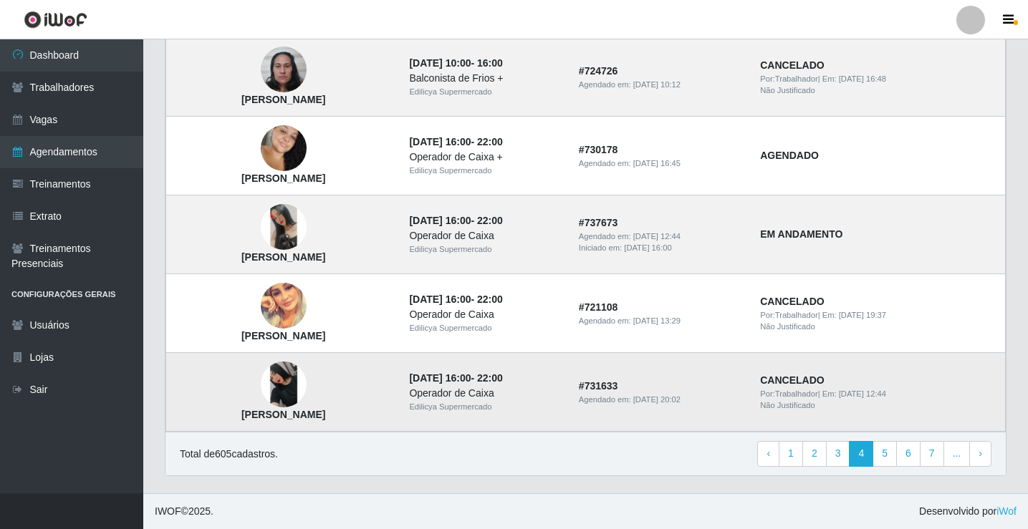
click at [285, 371] on img at bounding box center [284, 385] width 46 height 46
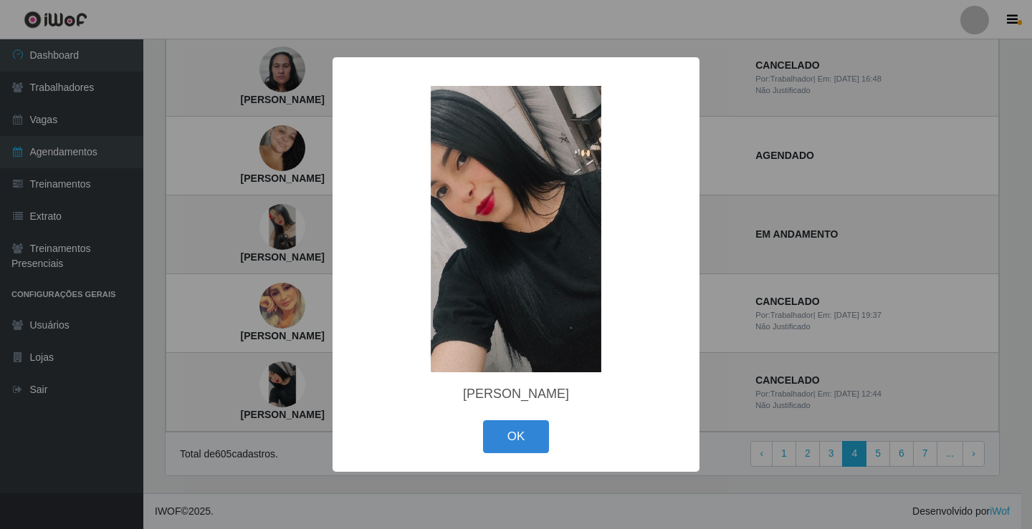
click at [288, 372] on div "× Manuelly Porfirio Silva OK Cancel" at bounding box center [516, 264] width 1032 height 529
